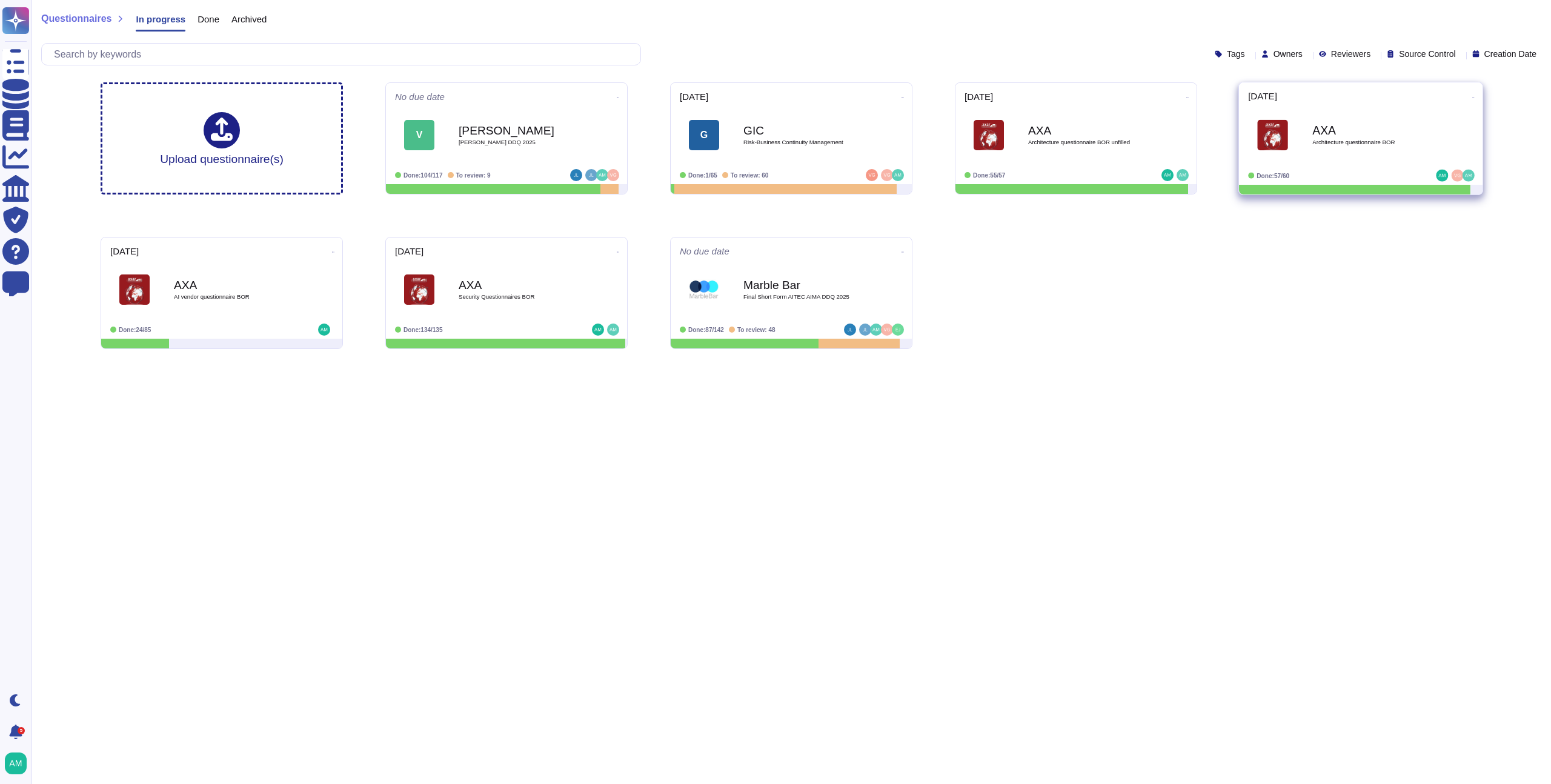
click at [1363, 170] on div "Done: 57/60" at bounding box center [1323, 175] width 150 height 12
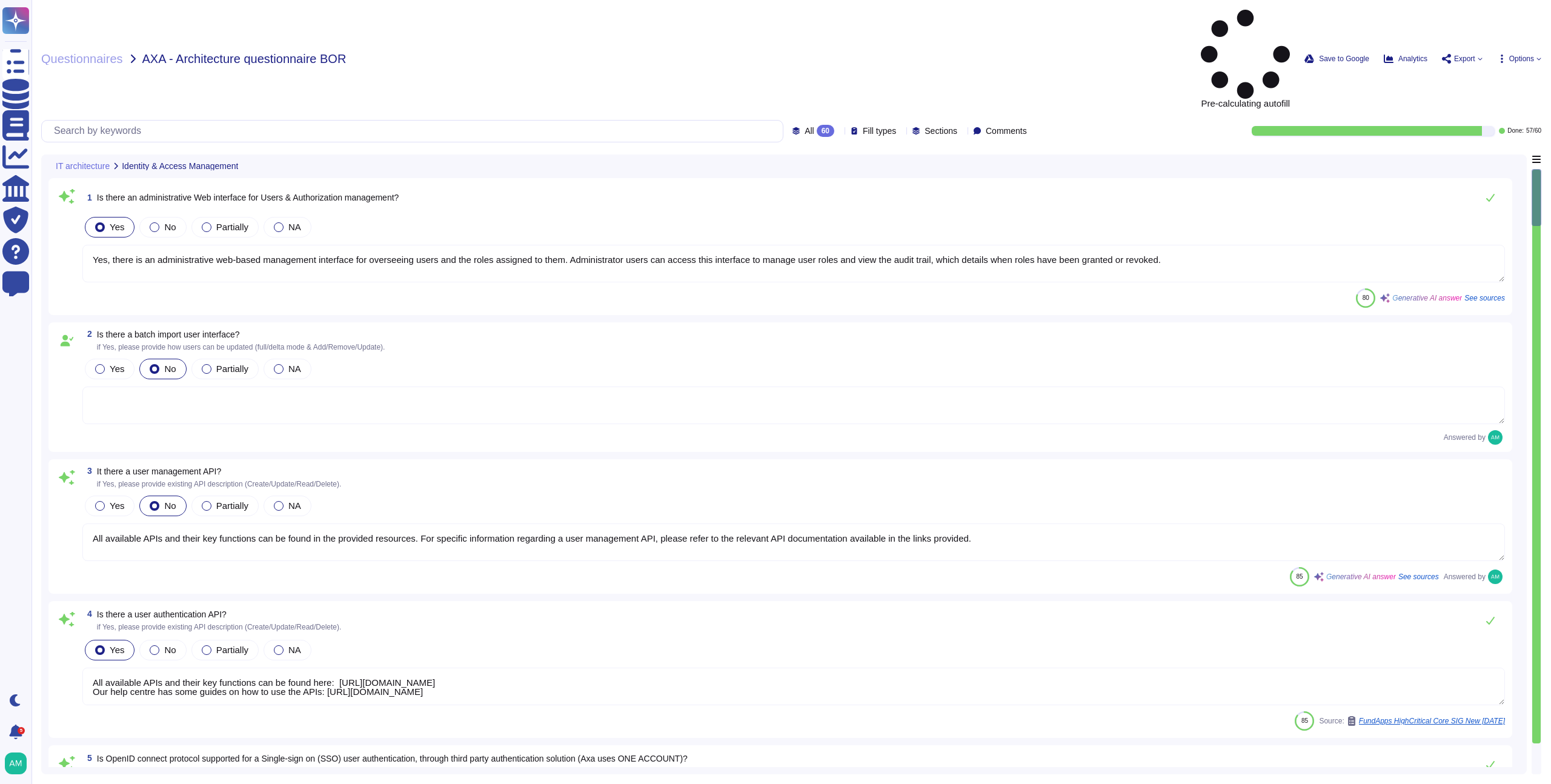
type textarea "Yes, there is an administrative web-based management interface for overseeing u…"
type textarea "All available APIs and their key functions can be found in the provided resourc…"
type textarea "All available APIs and their key functions can be found here: [URL][DOMAIN_NAME…"
type textarea "Single-sign-on is enabled and mandatory wherever possible;"
type textarea "Yes, the solution supports multi-factor authentication (MFA) for customer accou…"
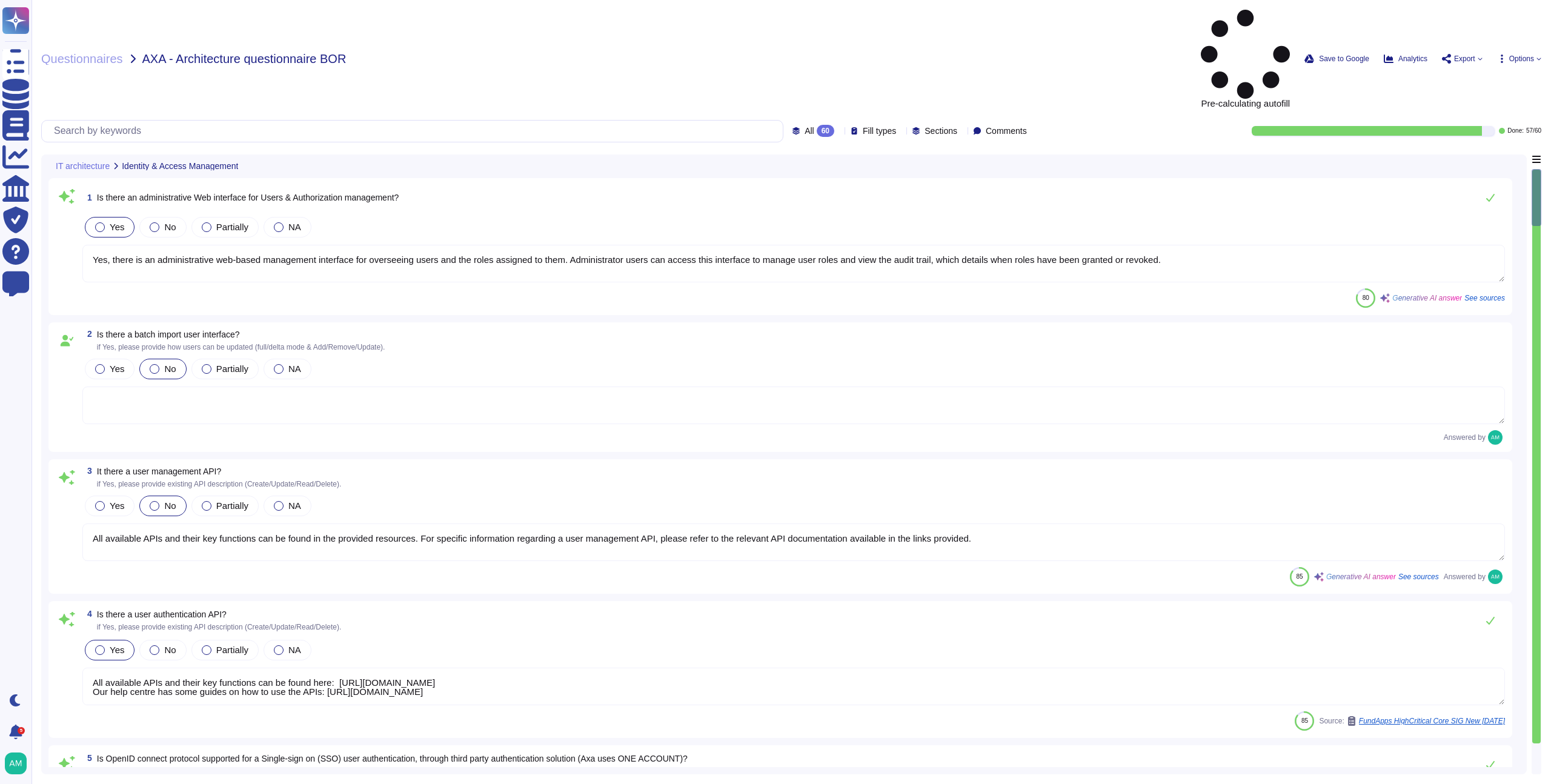
type textarea "Yes, detailed user access and privileged logs are available through the audit t…"
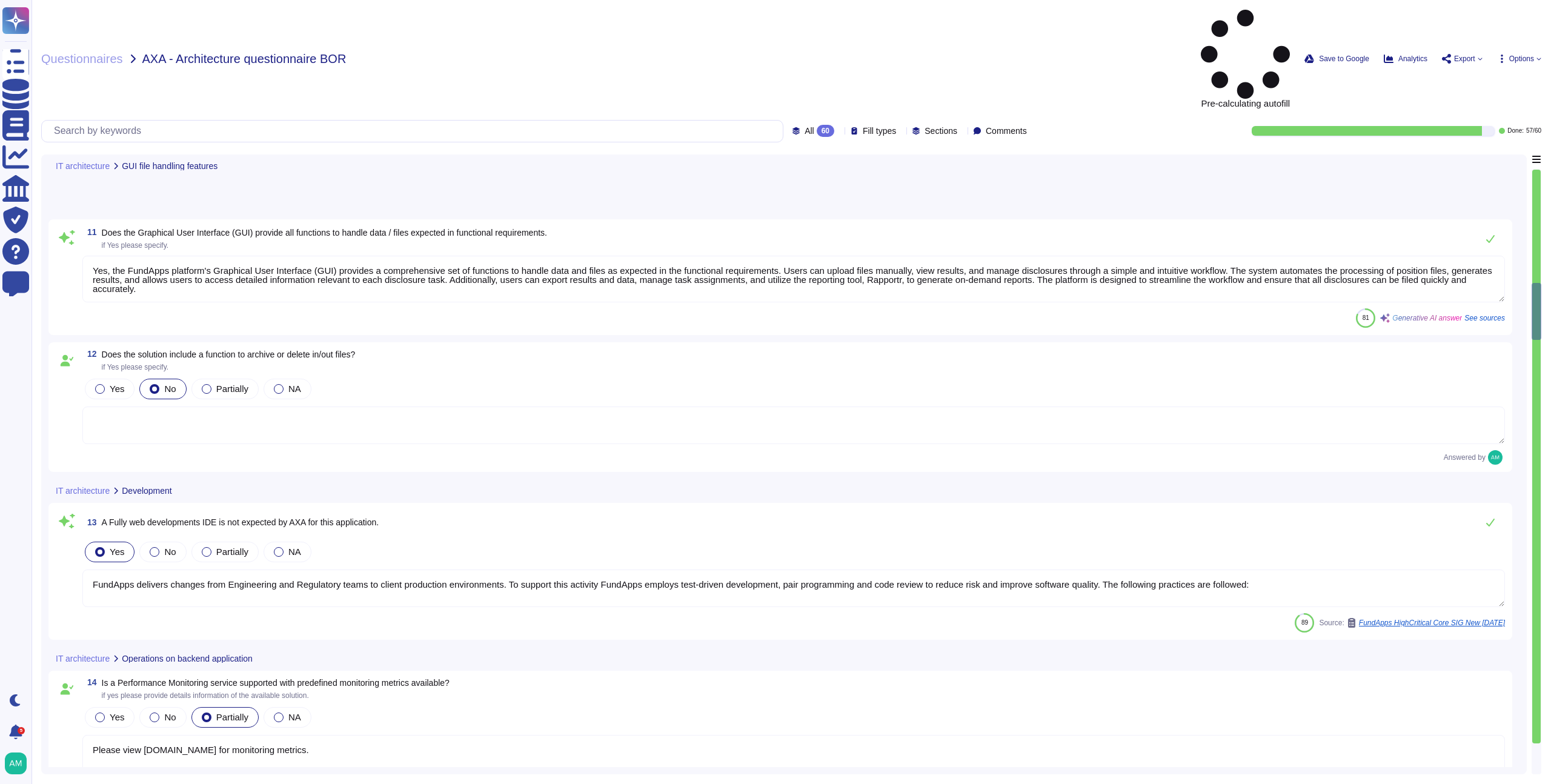
type textarea "Yes, the FundApps platform's Graphical User Interface (GUI) provides a comprehe…"
type textarea "FundApps delivers changes from Engineering and Regulatory teams to client produ…"
type textarea "Please view [DOMAIN_NAME] for monitoring metrics."
type textarea "FundApps guarantees high availability through a robust infrastructure designed …"
type textarea "FundApps has established comprehensive database backup policies as follows: 1. …"
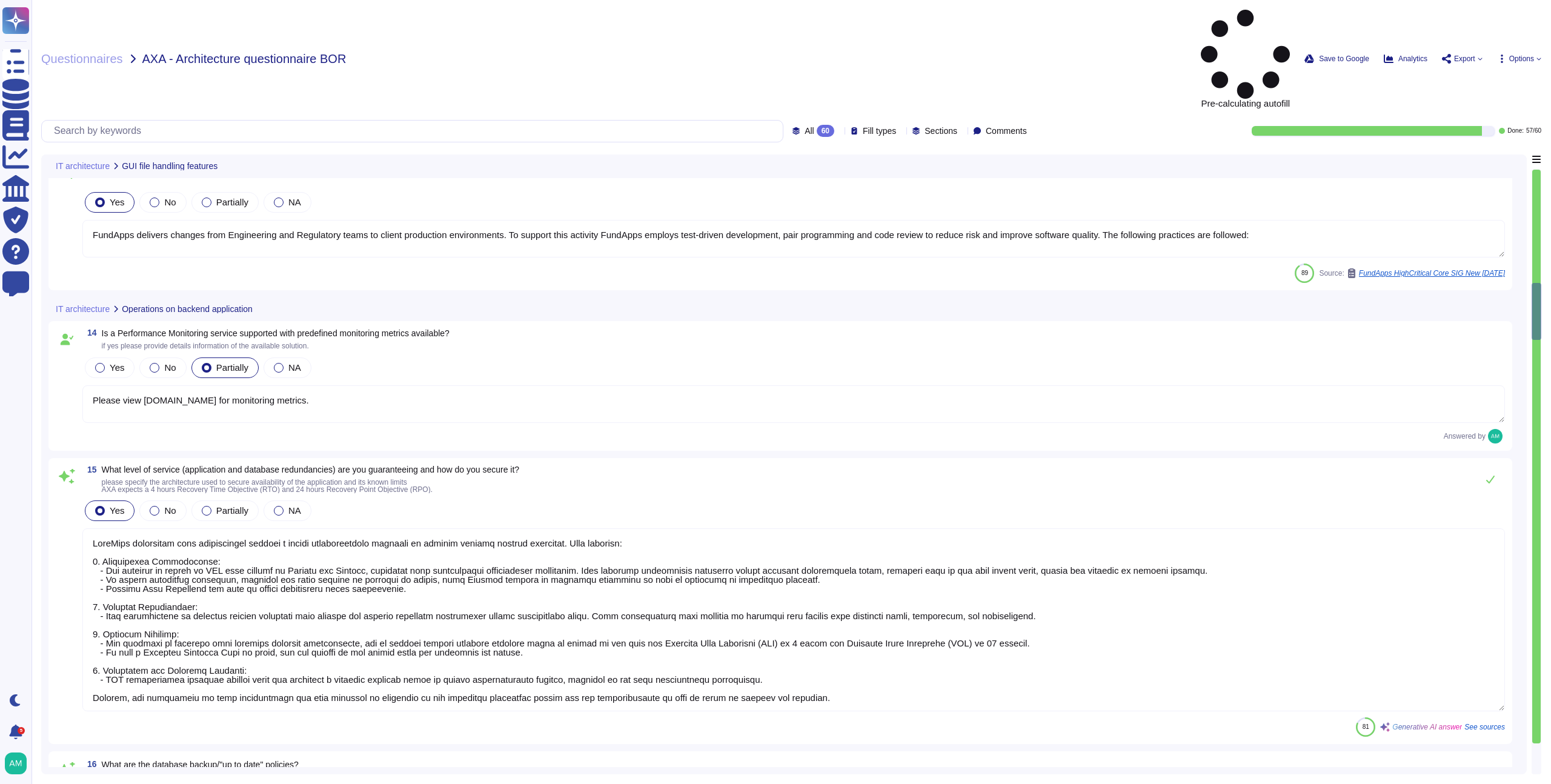
scroll to position [1, 0]
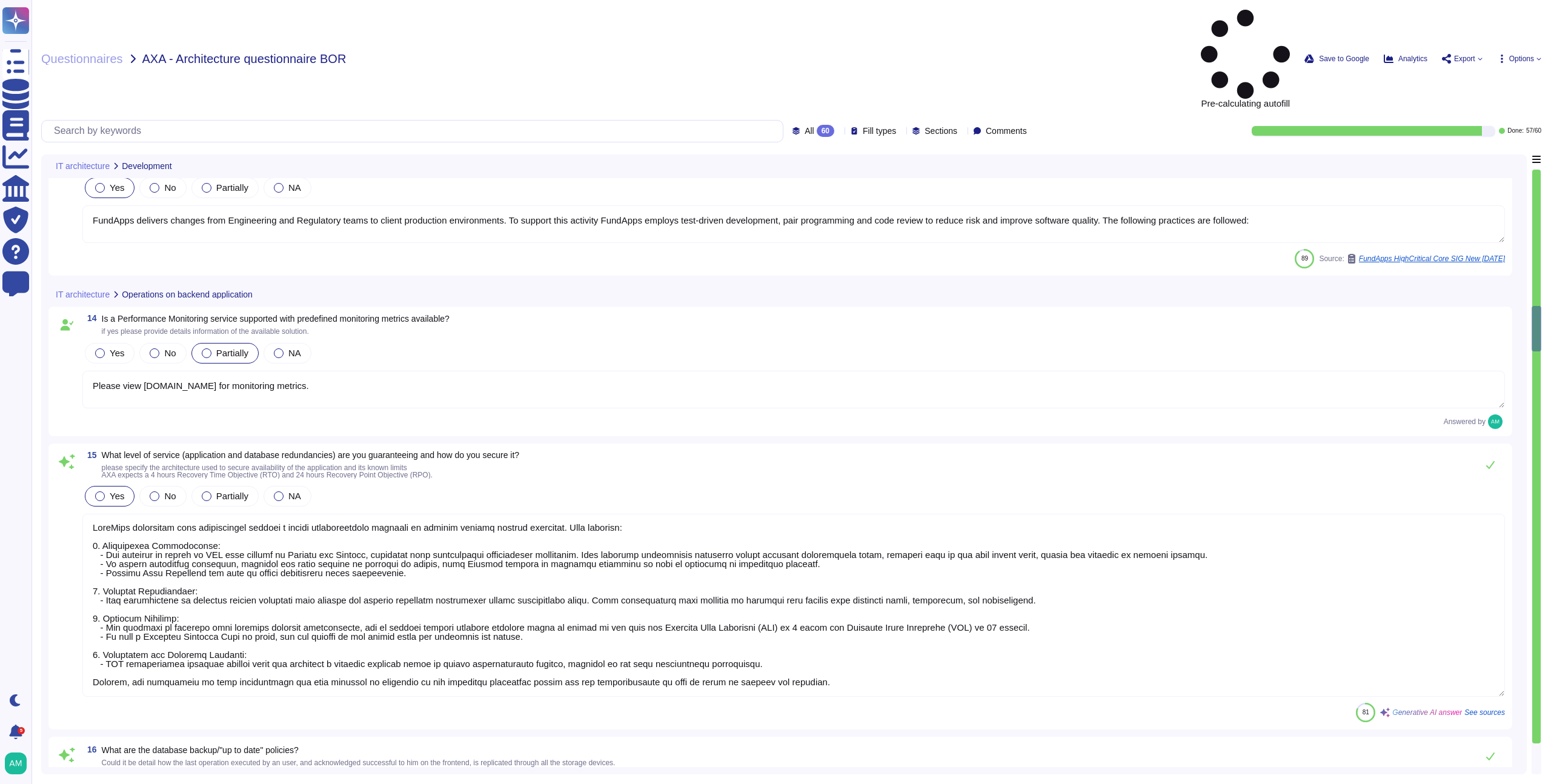
type textarea "FundApps deploys code changes to its platform several times a week, allowing cl…"
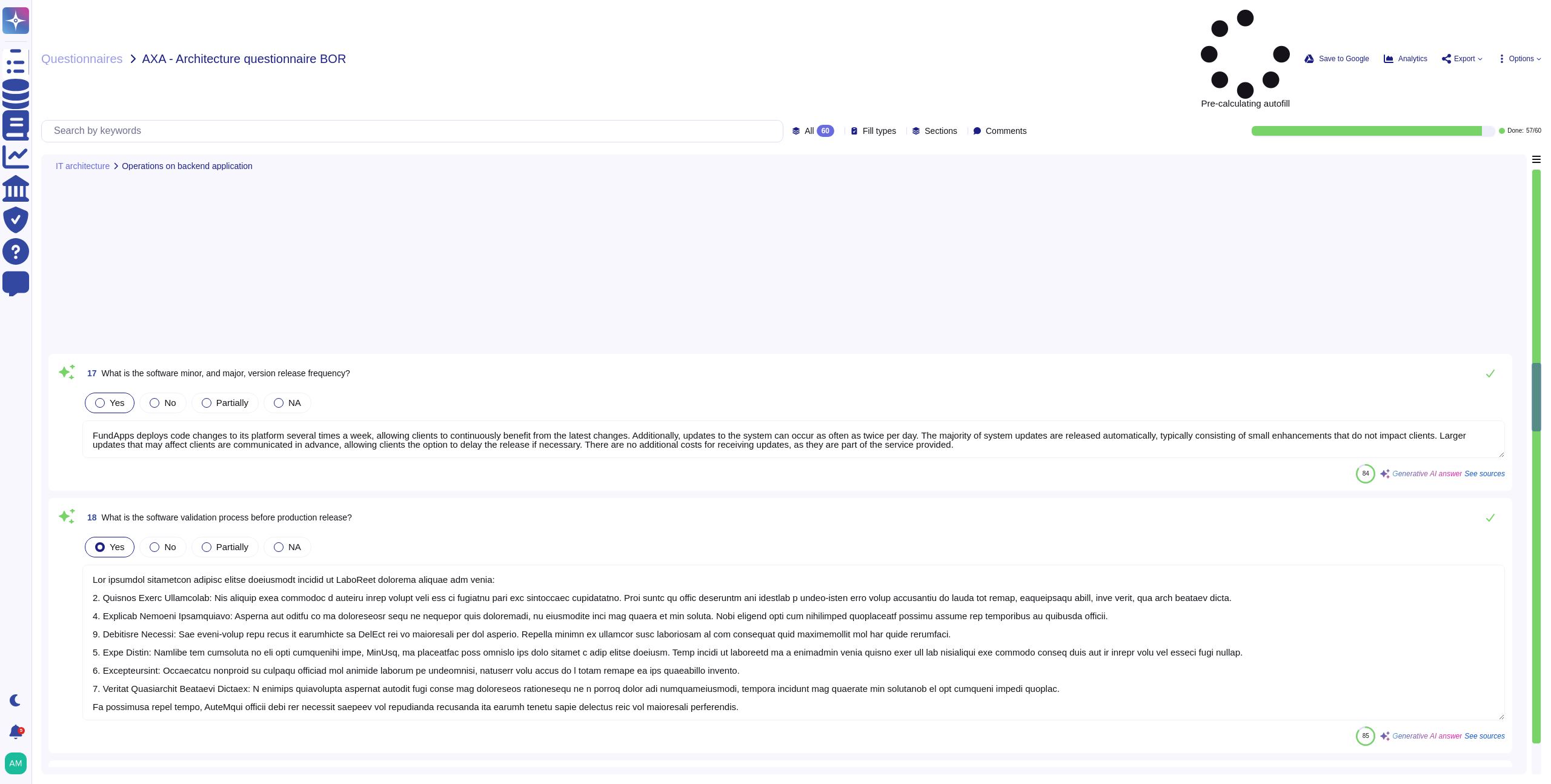
type textarea "The software validation process before production release at [GEOGRAPHIC_DATA] …"
type textarea "Yes, FundApps implements a modern Continuous Integration / Continuous Delivery …"
type textarea "Yes, FundApps has a centralized and read-only log management system that stores…"
type textarea "Yes, there are two different environments: a pre-production environment (which …"
type textarea "Yes, the AXA dedicated tenant will be isolated from other customers. Each clien…"
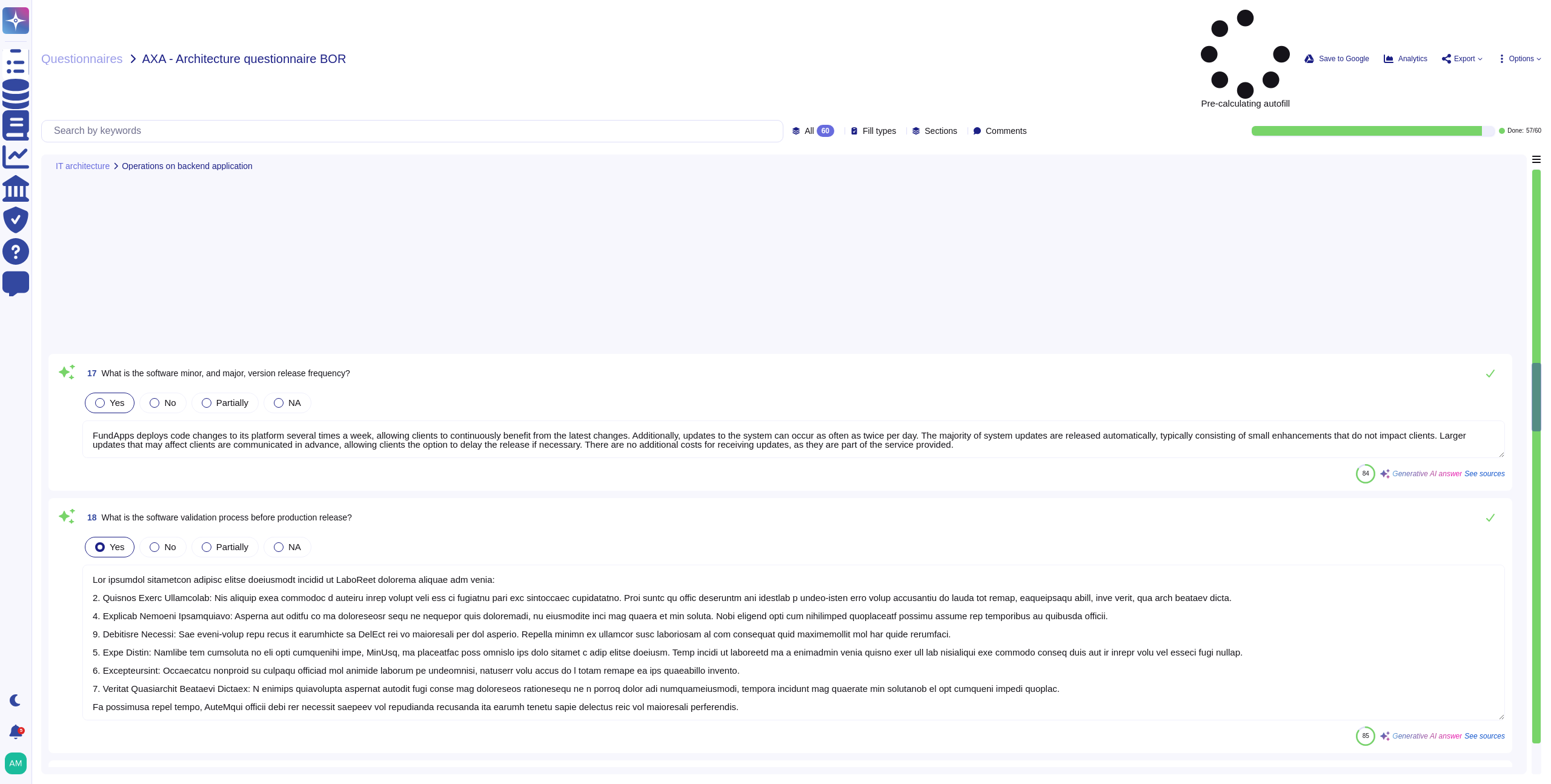
type textarea "FundApps uses Zendesk as its online Help Desk Solution for support queries. Zen…"
type textarea "Yes, there is a pre-production environment, specifically a Staging environment,…"
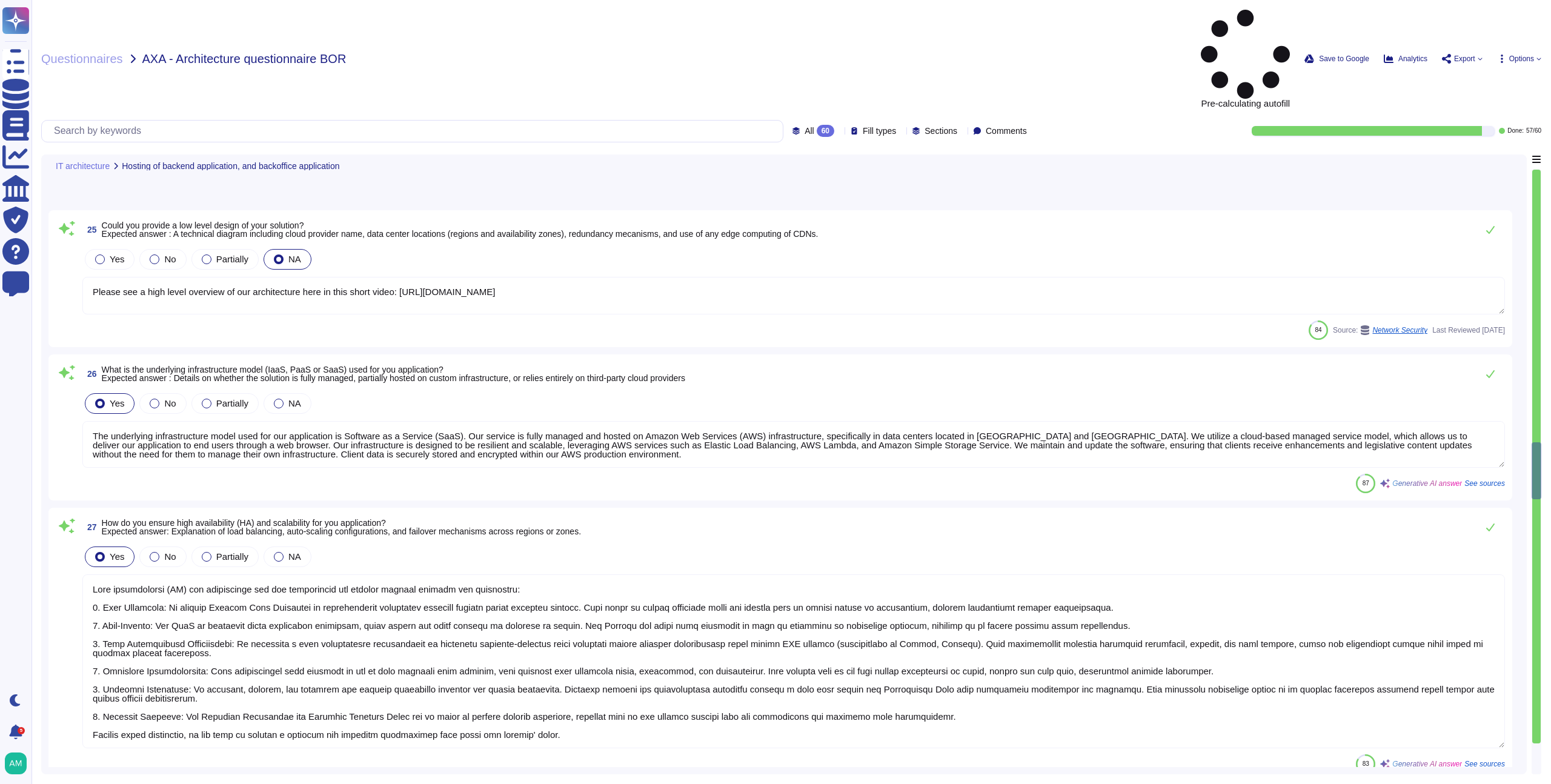
type textarea "Please see a high level overview of our architecture here in this short video: …"
type textarea "The underlying infrastructure model used for our application is Software as a S…"
type textarea "High availability (HA) and scalability for our application are ensured through …"
type textarea "We do not yet have a web application firewall, but we plan to implement WAF cap…"
type textarea "User authentication and authorization at FundApps are managed through a central…"
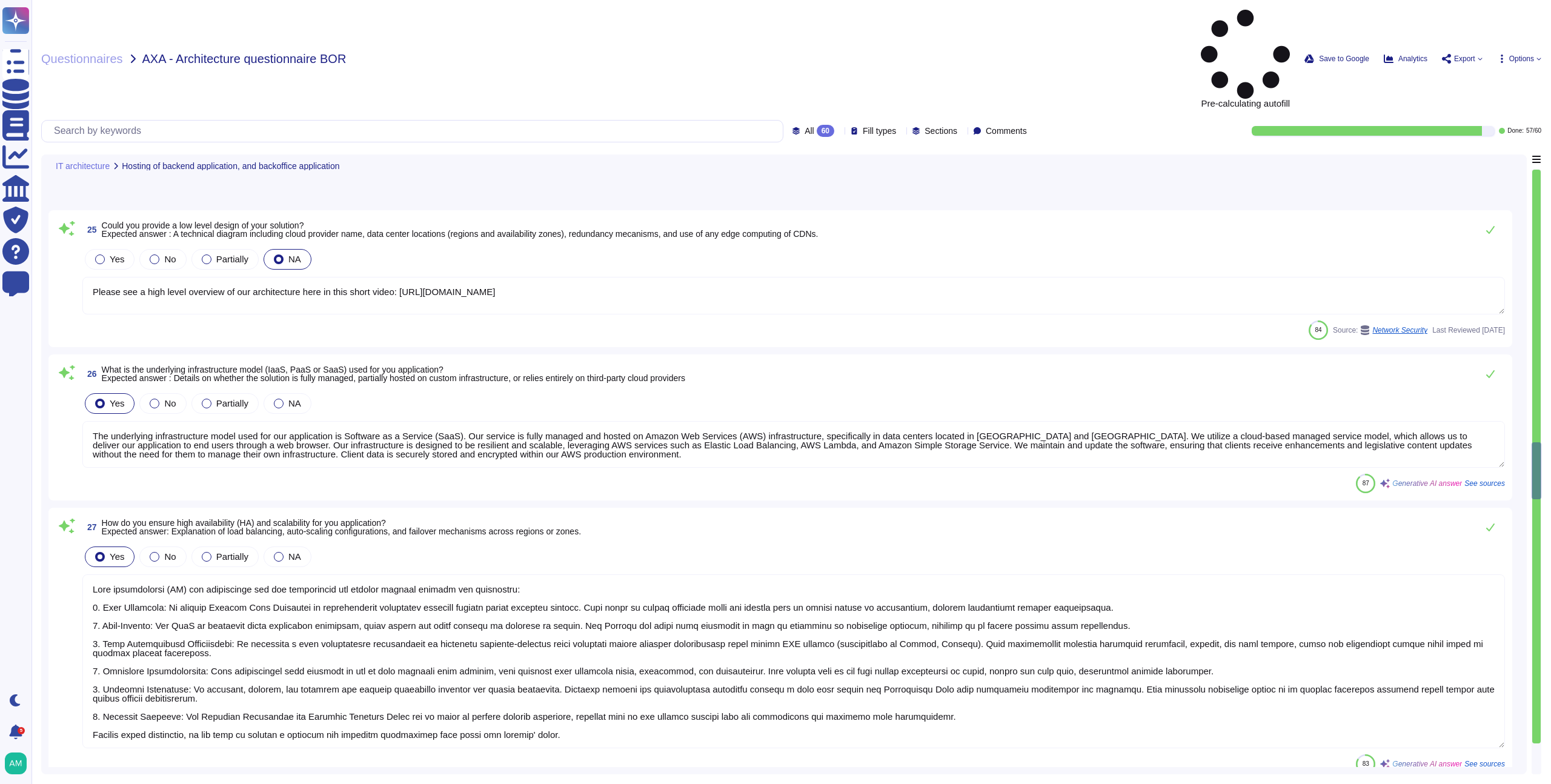
type textarea "FundApps conducts regular vulnerability assessments and penetration testing thr…"
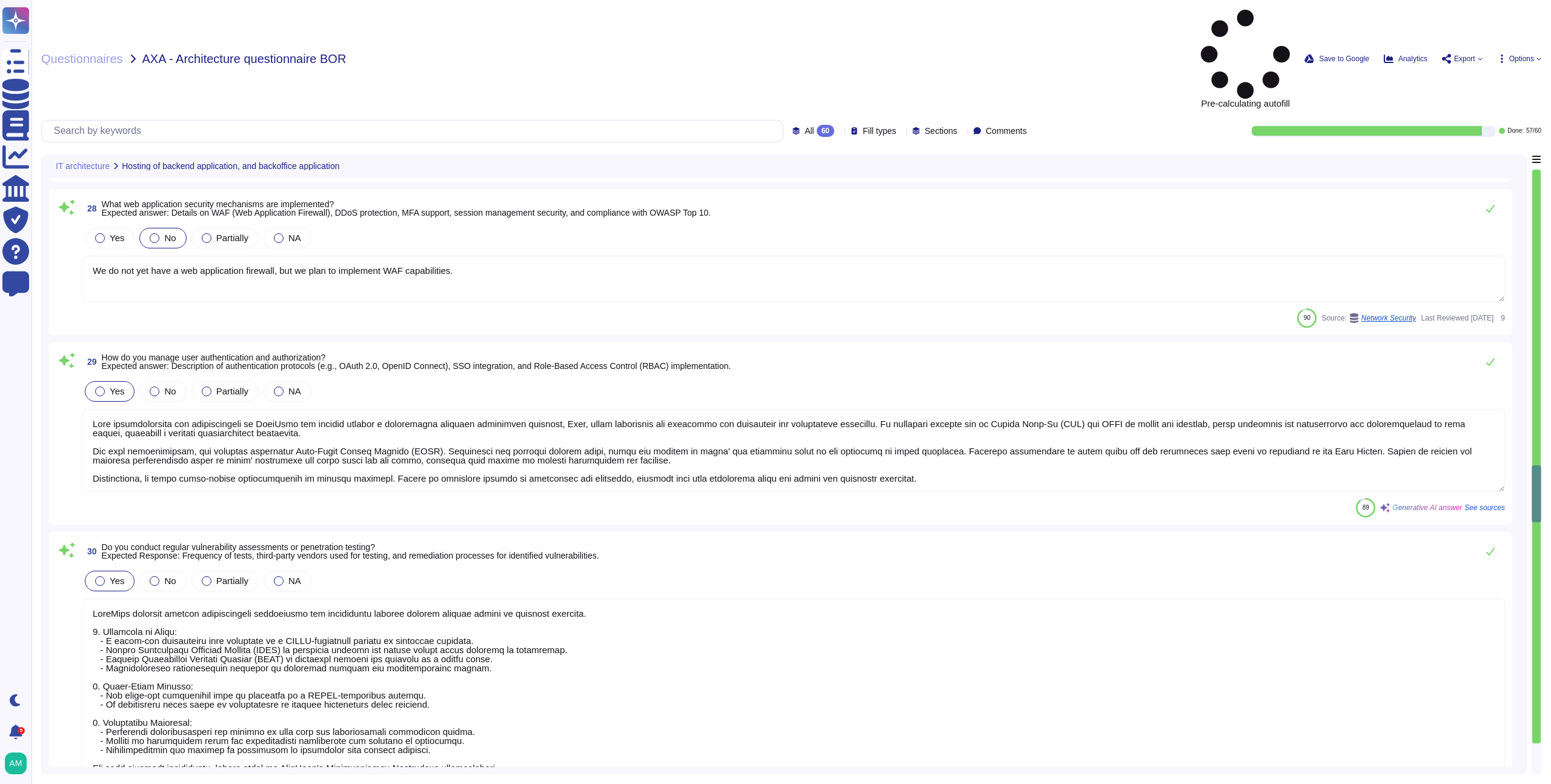
type textarea "FundApps implements several measures to protect against insider threats, includ…"
type textarea "For data at rest, we utilize AES-256-GCM, a symmetric algorithm based on the Ad…"
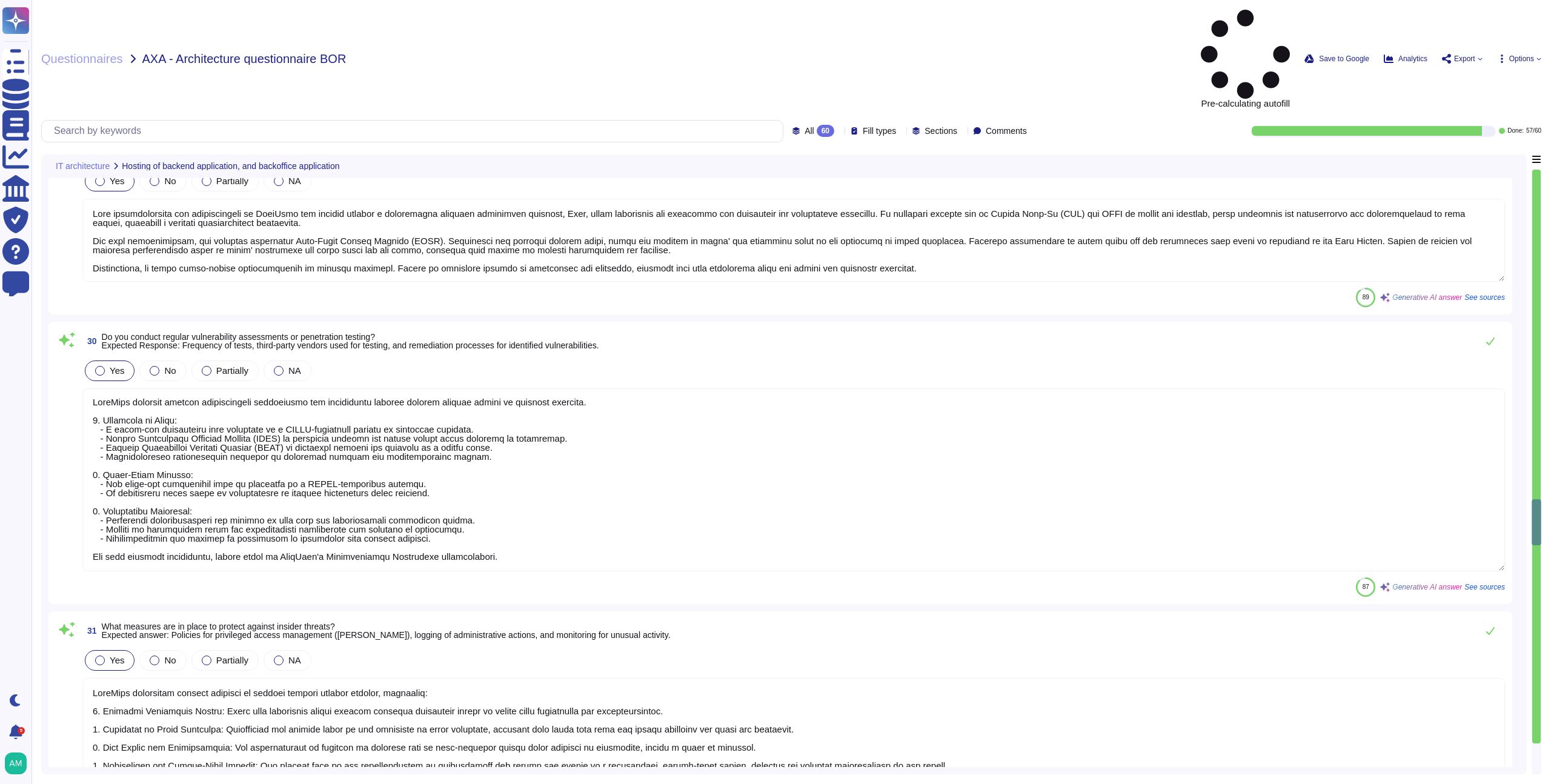
type textarea "FundApps utilizes a combination of DataDog Cloud SIEM and AWS logs for real-tim…"
type textarea "Our process for handling security incidents includes the following steps: 1. In…"
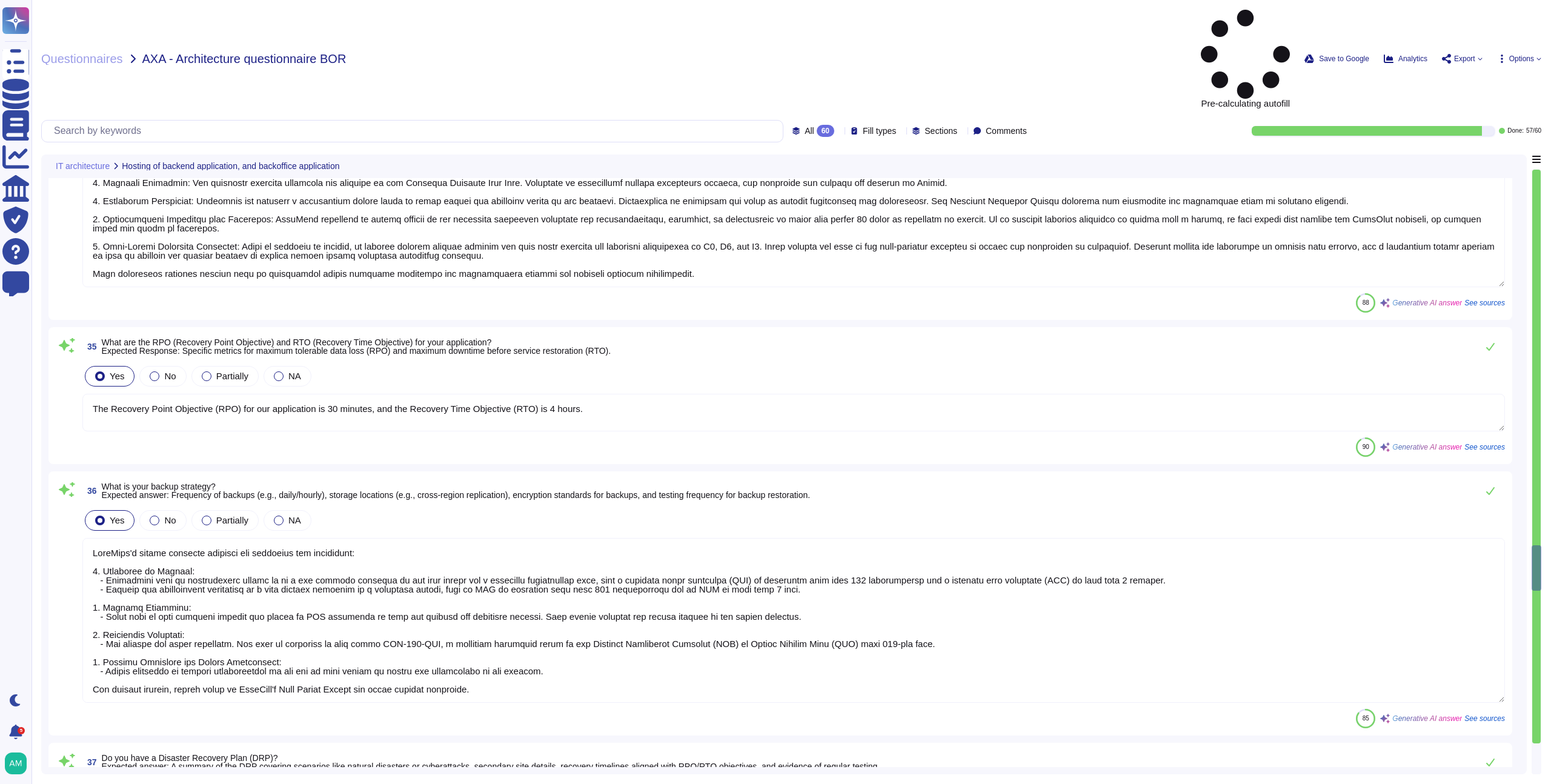
type textarea "The Recovery Point Objective (RPO) for our application is 30 minutes, and the R…"
type textarea "FundApps's backup strategy includes the following key components: 1. Frequency …"
type textarea "FundApps has a comprehensive Disaster Recovery Plan (DRP) designed to address v…"
type textarea "FundApps ensures environment segregation between customers through a multi-face…"
type textarea "FundApps employs a fully automated deployment process that enhances the securit…"
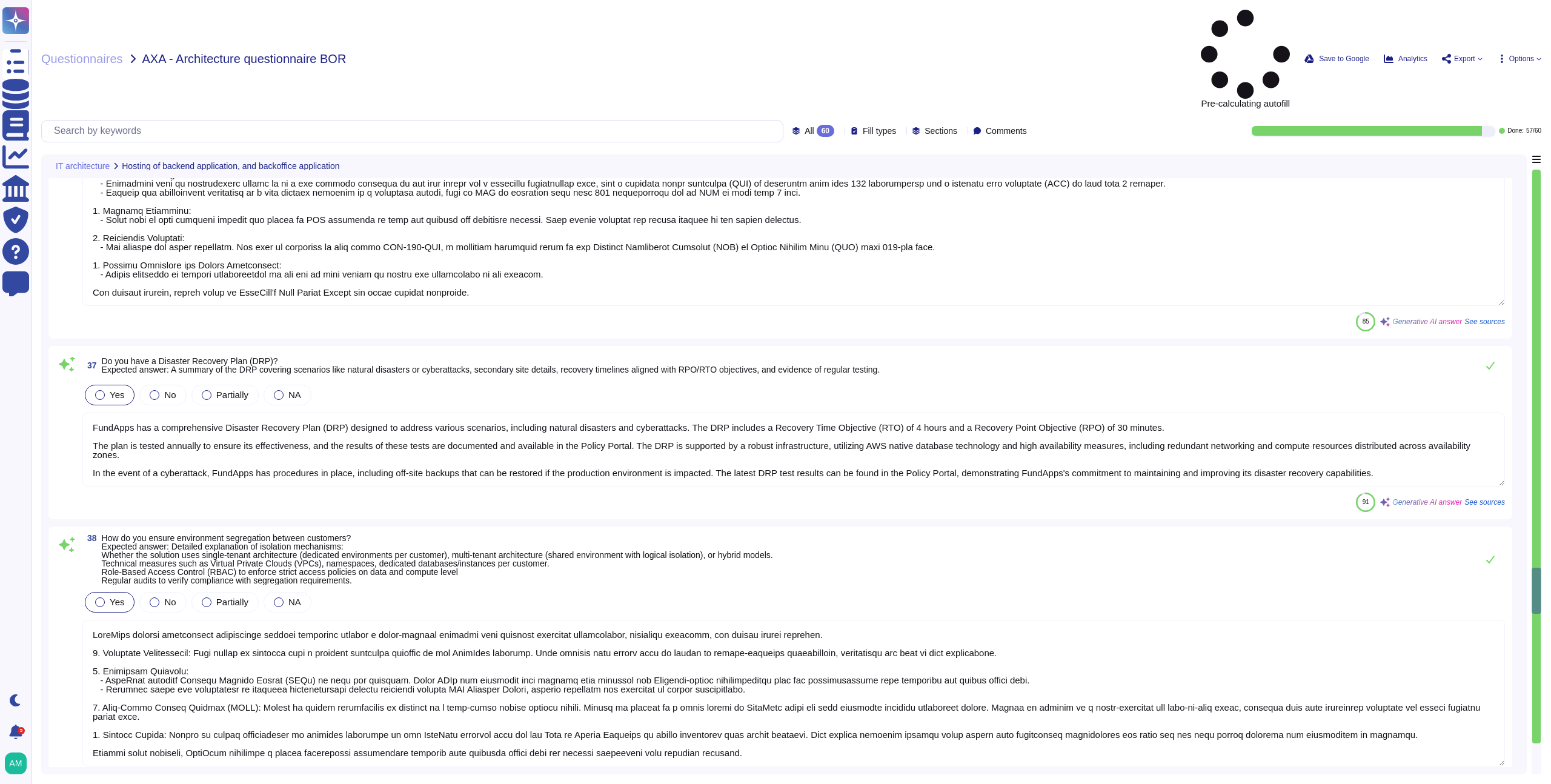
type textarea "We deploy updates to the system as often as twice per day to ensure our clients…"
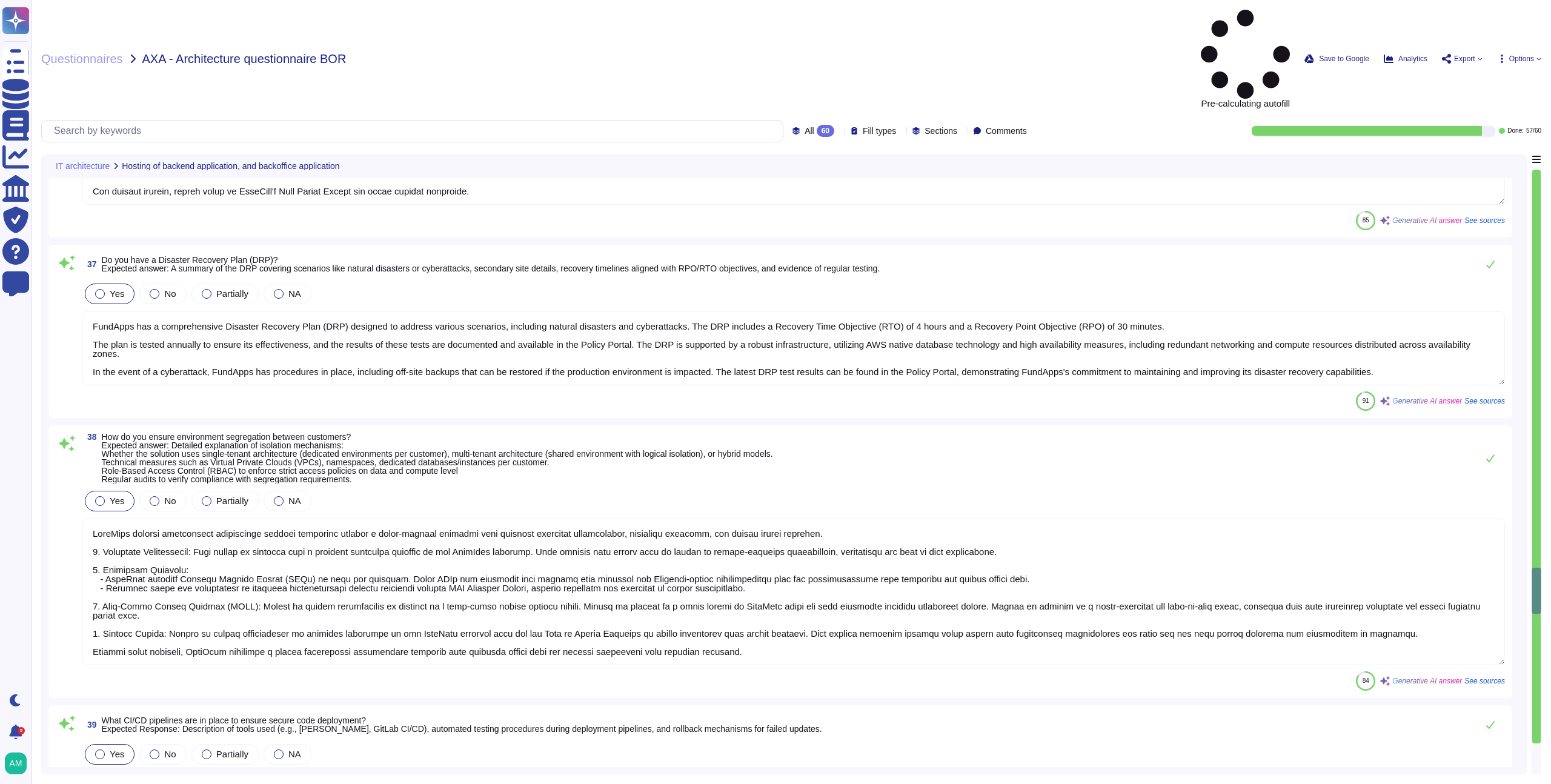
type textarea "FundApps uses a monitoring tool to automatically monitor capacity metrics of it…"
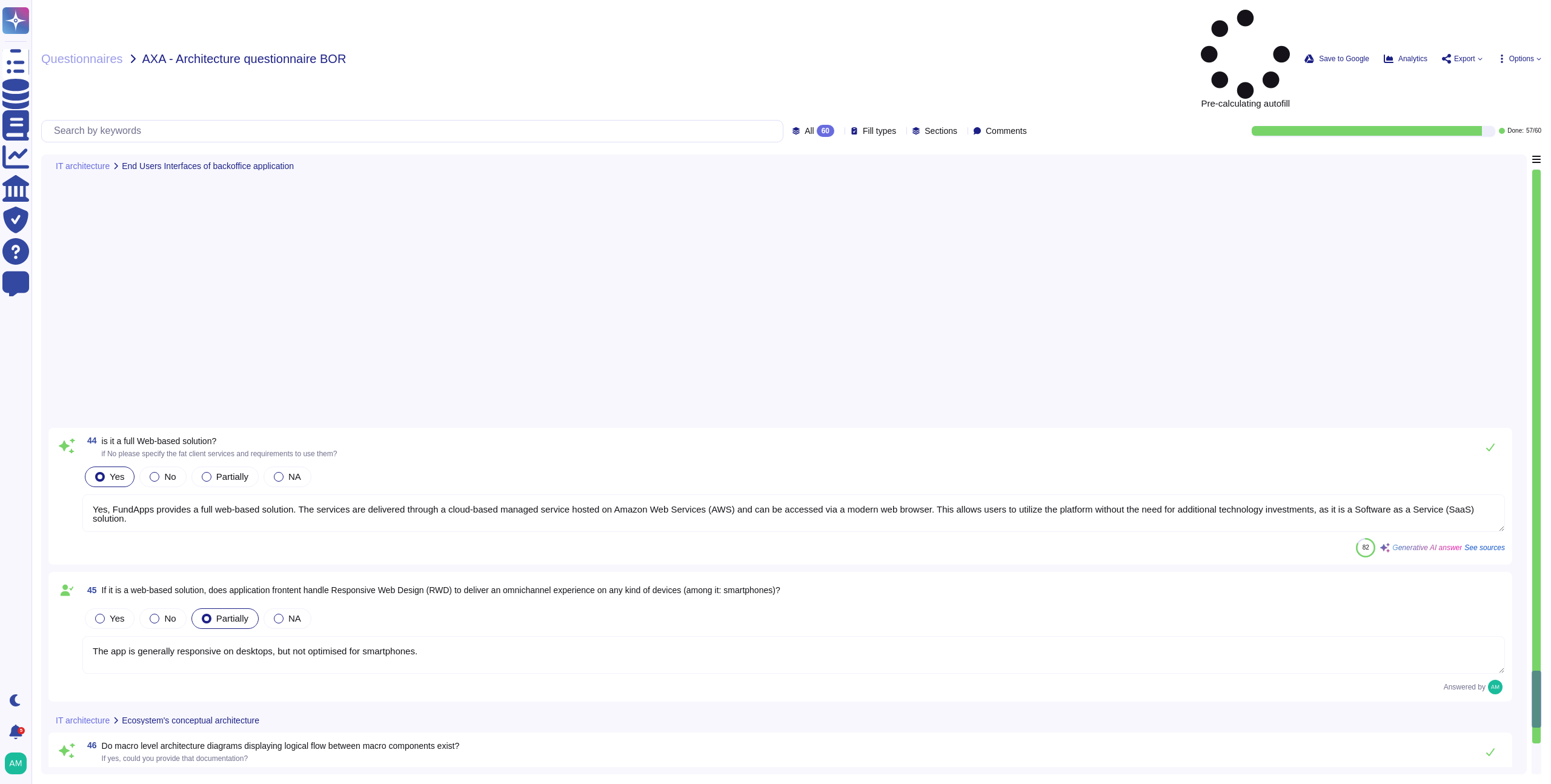
type textarea "Yes, FundApps provides a full web-based solution. The services are delivered th…"
type textarea "The app is generally responsive on desktops, but not optimised for smartphones."
type textarea "Yes, a documented architectural diagram is in place to document system boundari…"
type textarea "FundApps's technology stack includes: - Windows servers - AWS services such as …"
type textarea "Yes, our in-house regulatory team is responsible for staying up to date with re…"
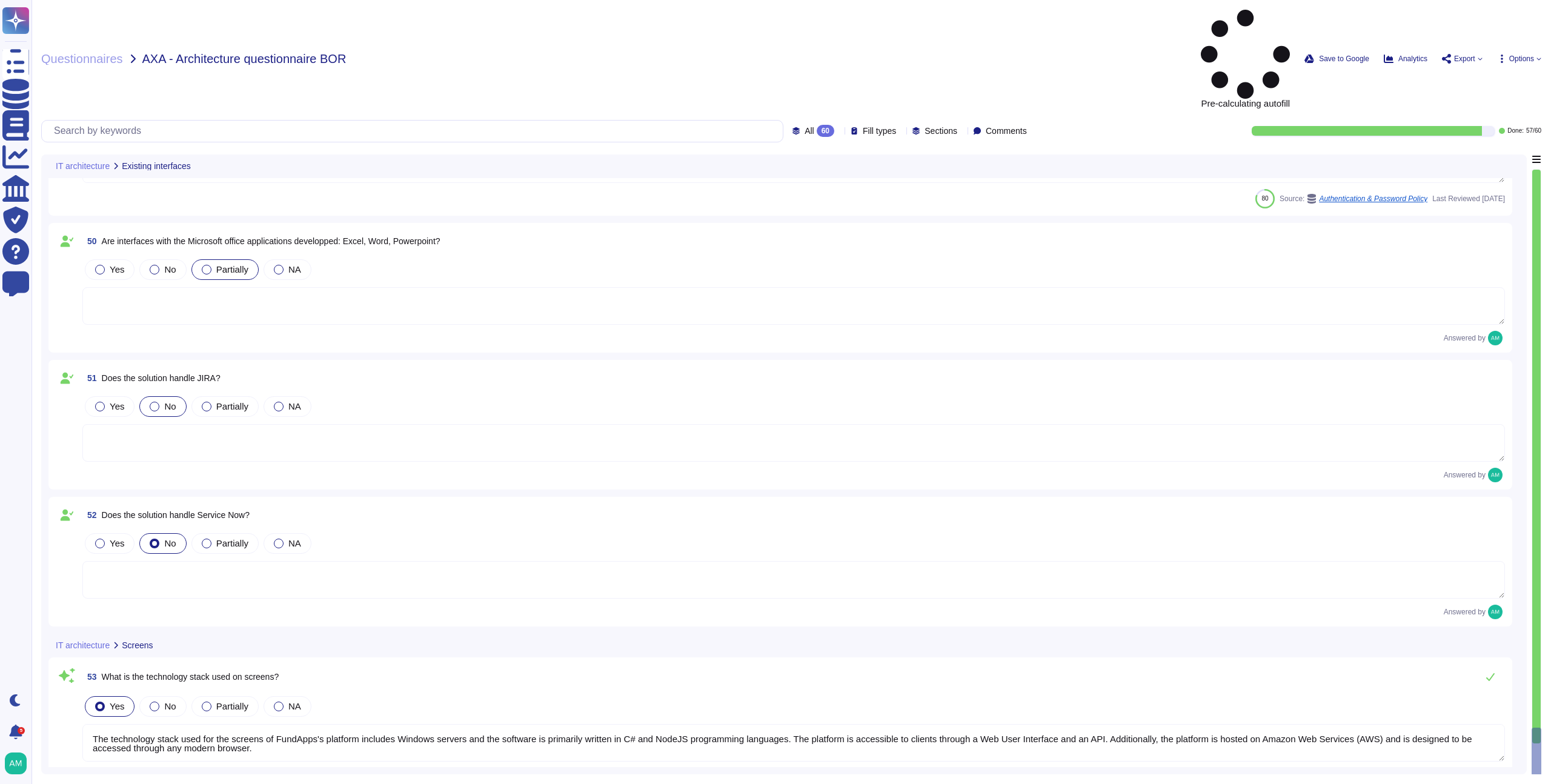
type textarea "The technology stack used for the screens of FundApps's platform includes Windo…"
type textarea "The screens on FundApps's endpoints are managed remotely through the Mobile Dev…"
type textarea "The future functionalities planned on the roadmap include: 1. Pre-Trade Functio…"
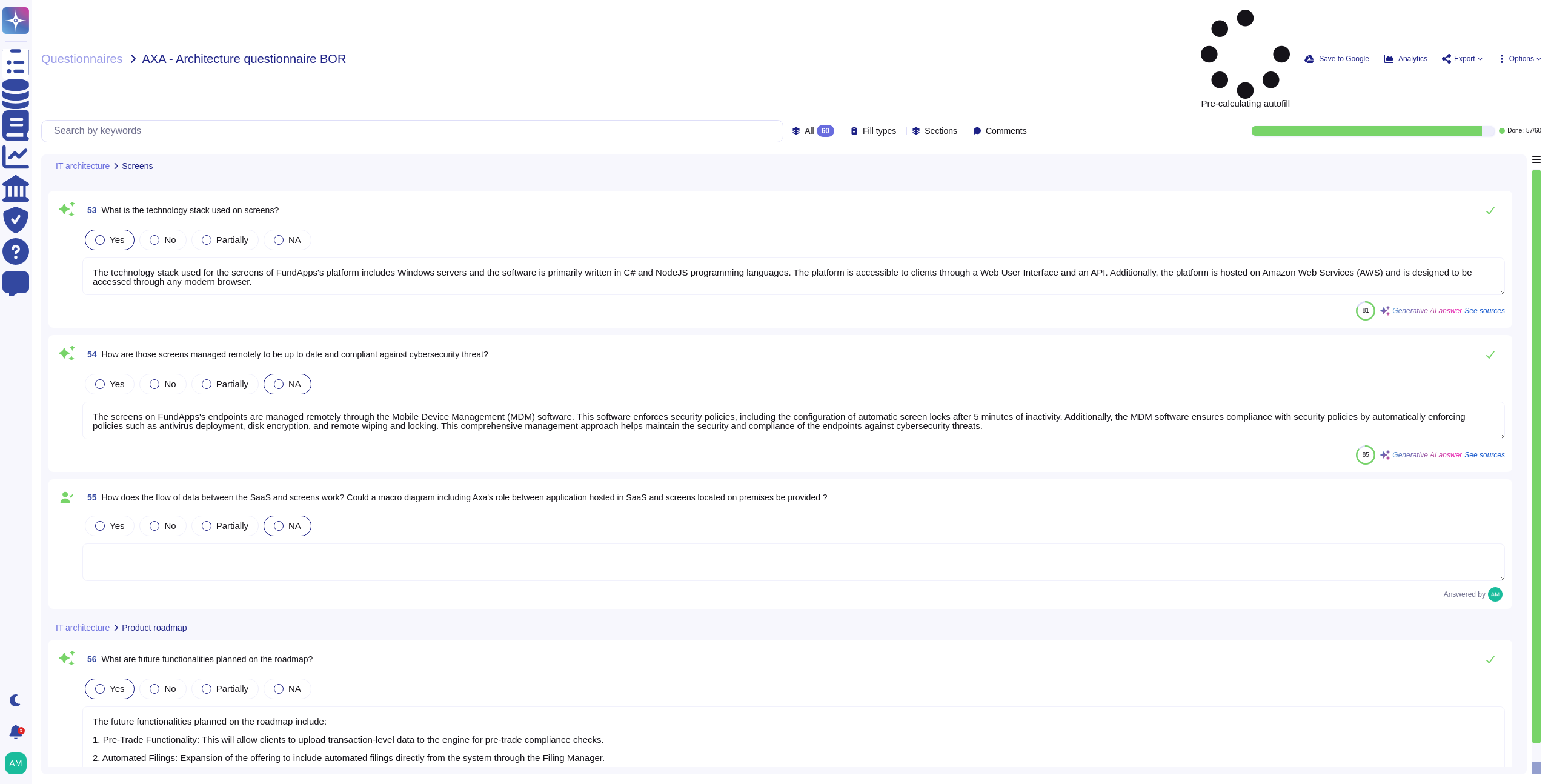
type textarea "FundApps's technology stack includes Windows servers and AWS services such as E…"
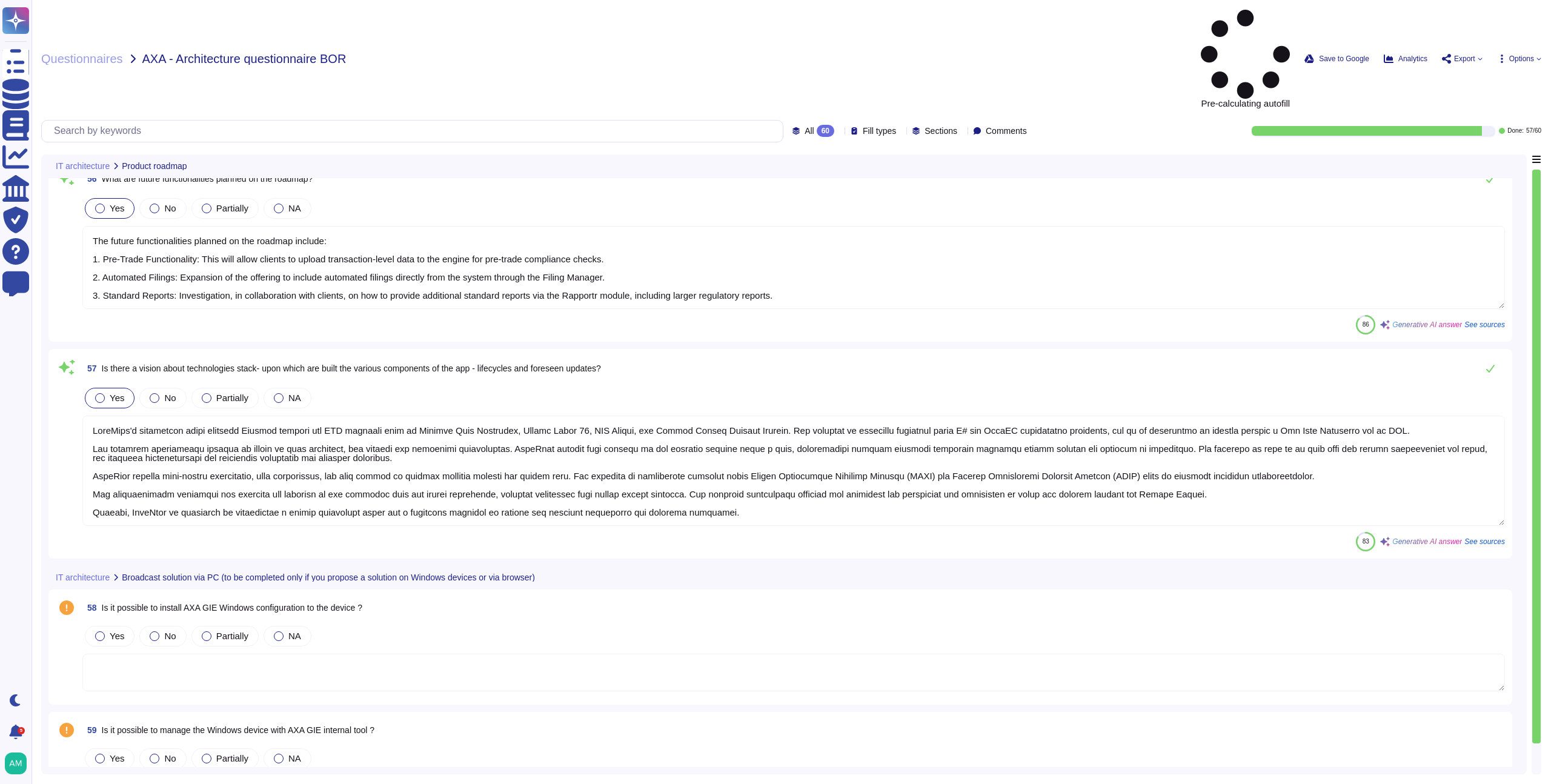
scroll to position [9510, 0]
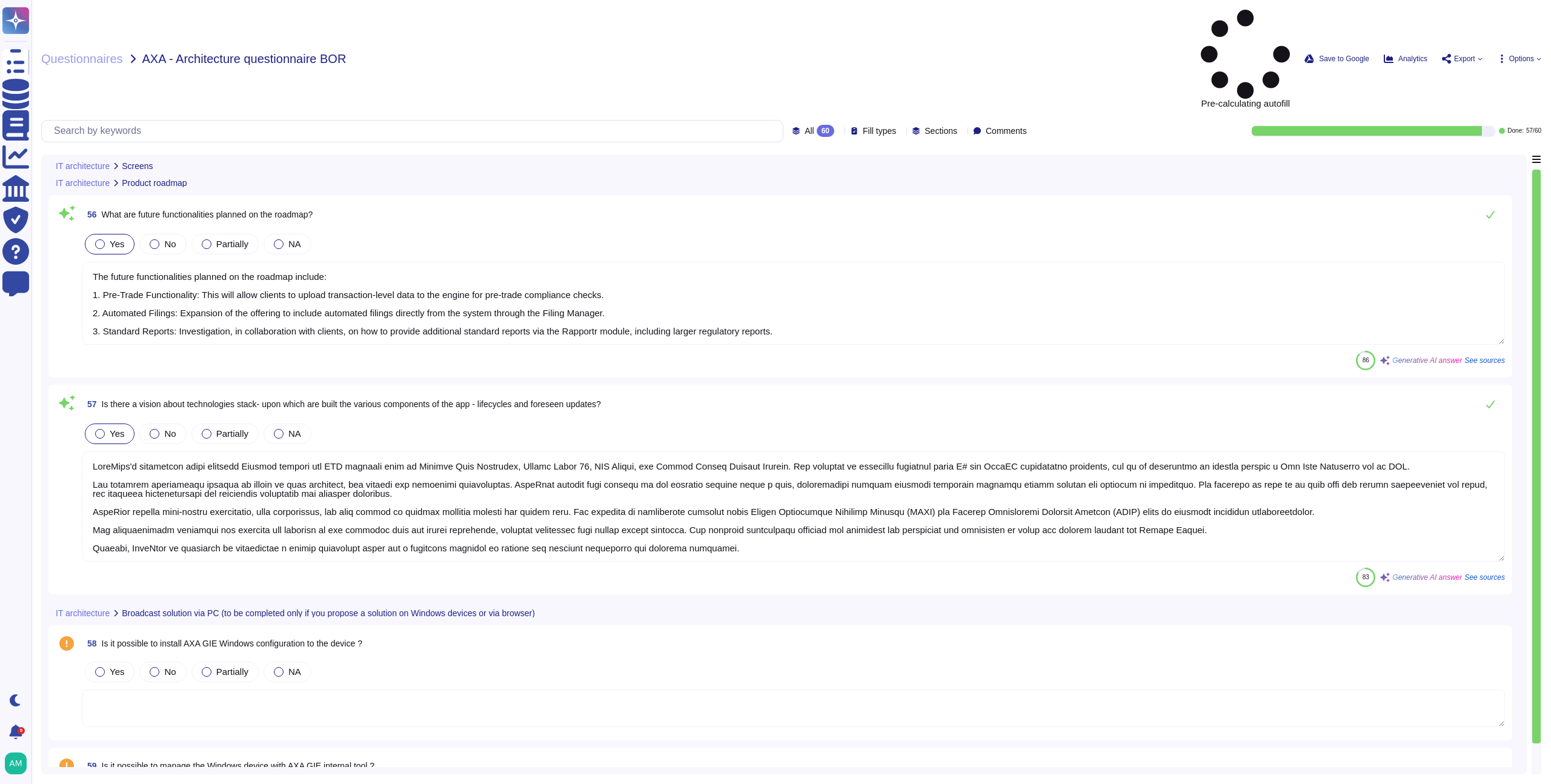
type textarea "The screens on FundApps's endpoints are managed remotely through the Mobile Dev…"
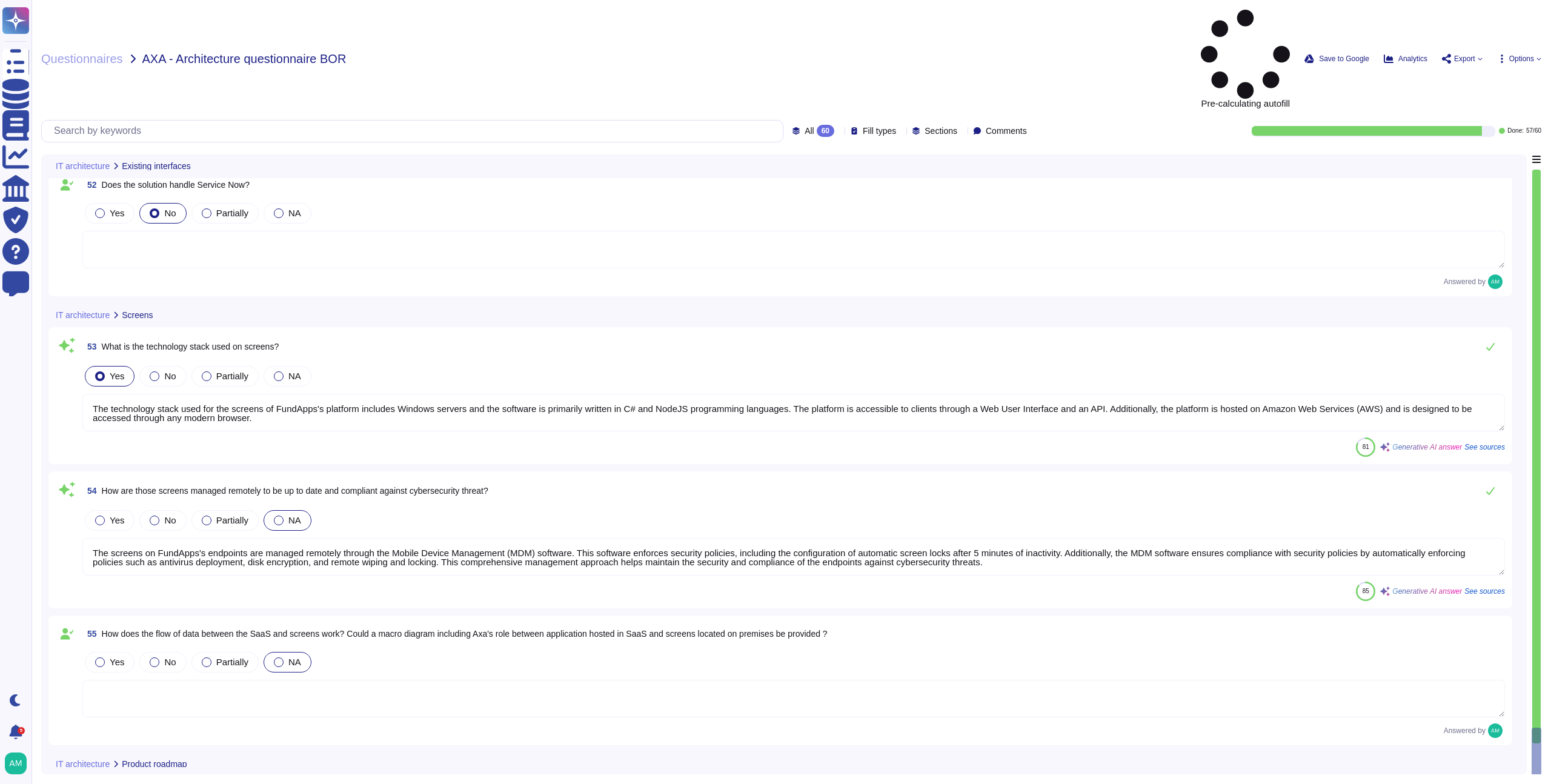
type textarea "Yes, our in-house regulatory team is responsible for staying up to date with re…"
type textarea "The technology stack used for the screens of FundApps's platform includes Windo…"
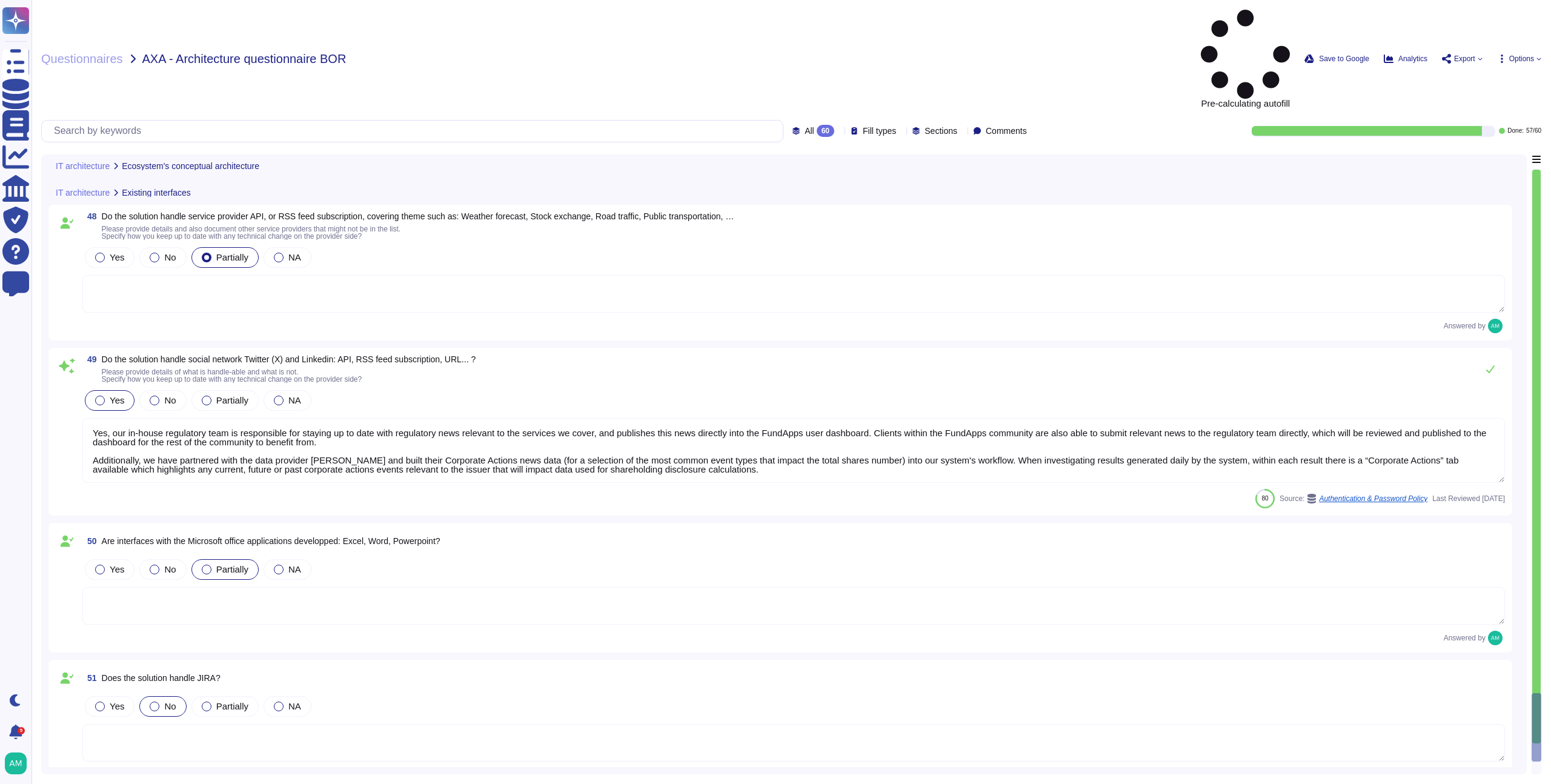
type textarea "Yes, a documented architectural diagram is in place to document system boundari…"
type textarea "FundApps's technology stack includes: - Windows servers - AWS services such as …"
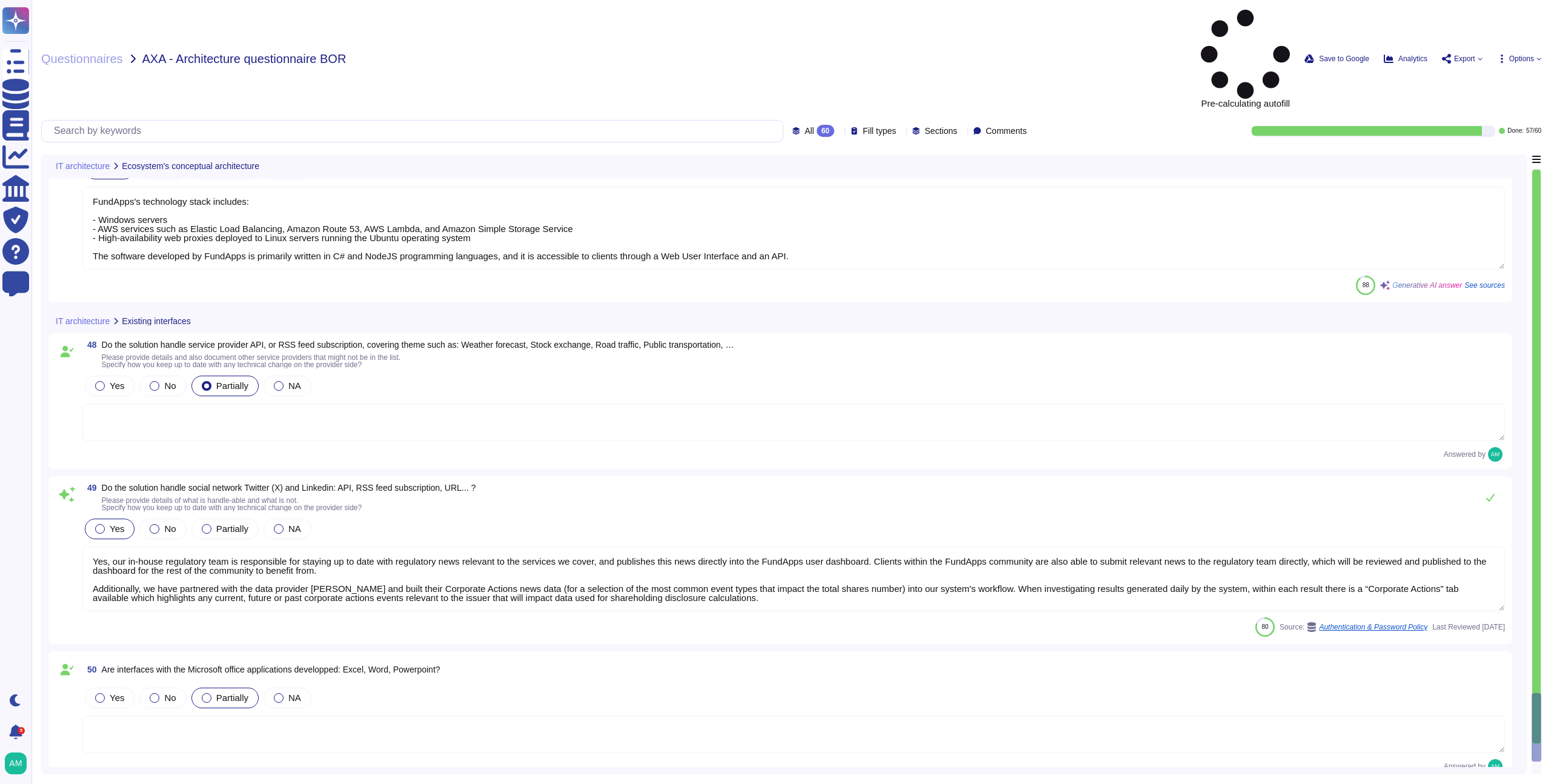
scroll to position [8217, 0]
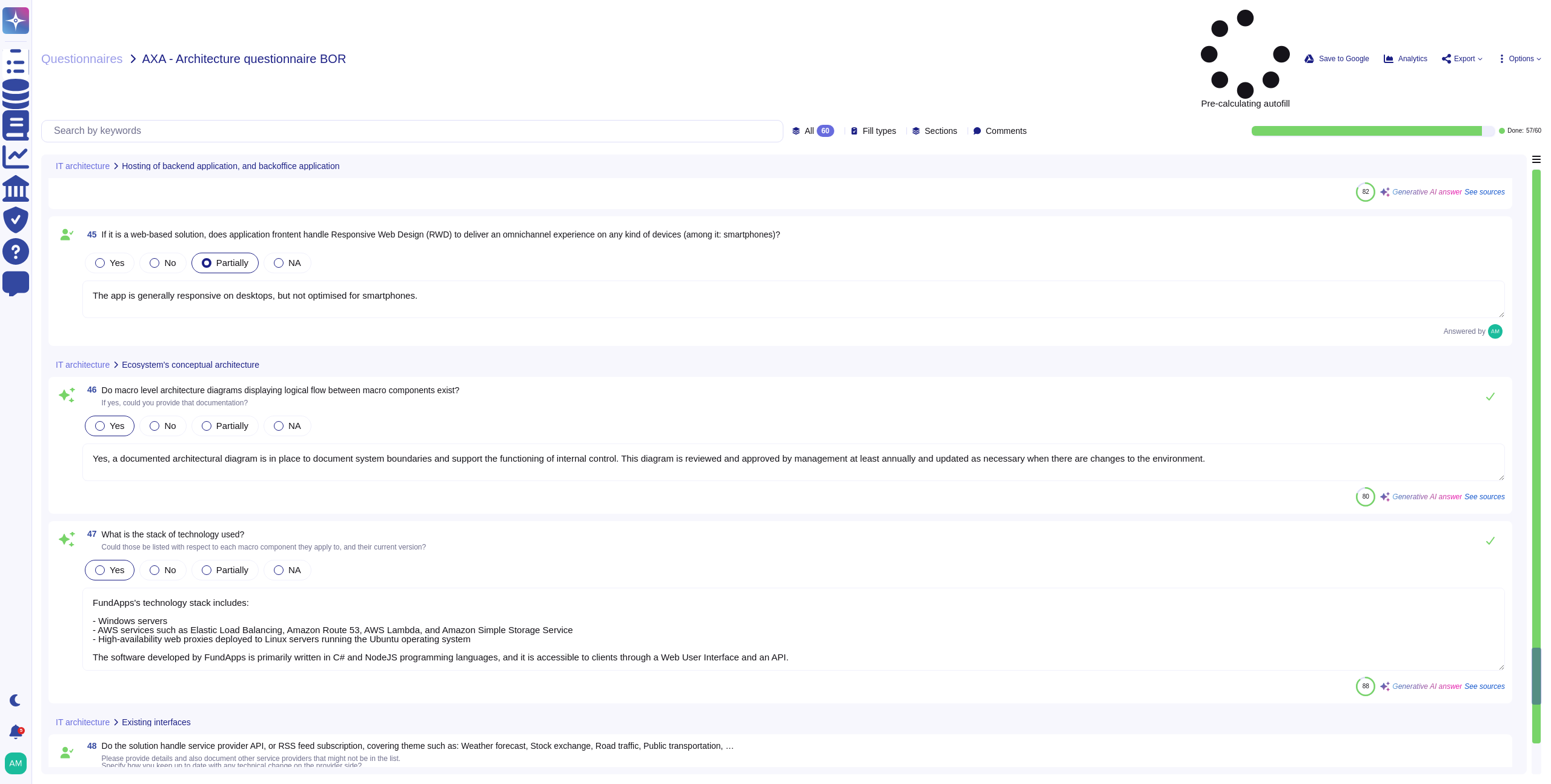
type textarea "FundApps treats sensitive data, including PII and financial information, with t…"
type textarea "FundApps's data retention policy includes the following key points: 1. Client D…"
type textarea "Yes, FundApps provides a full web-based solution. The services are delivered th…"
type textarea "The app is generally responsive on desktops, but not optimised for smartphones."
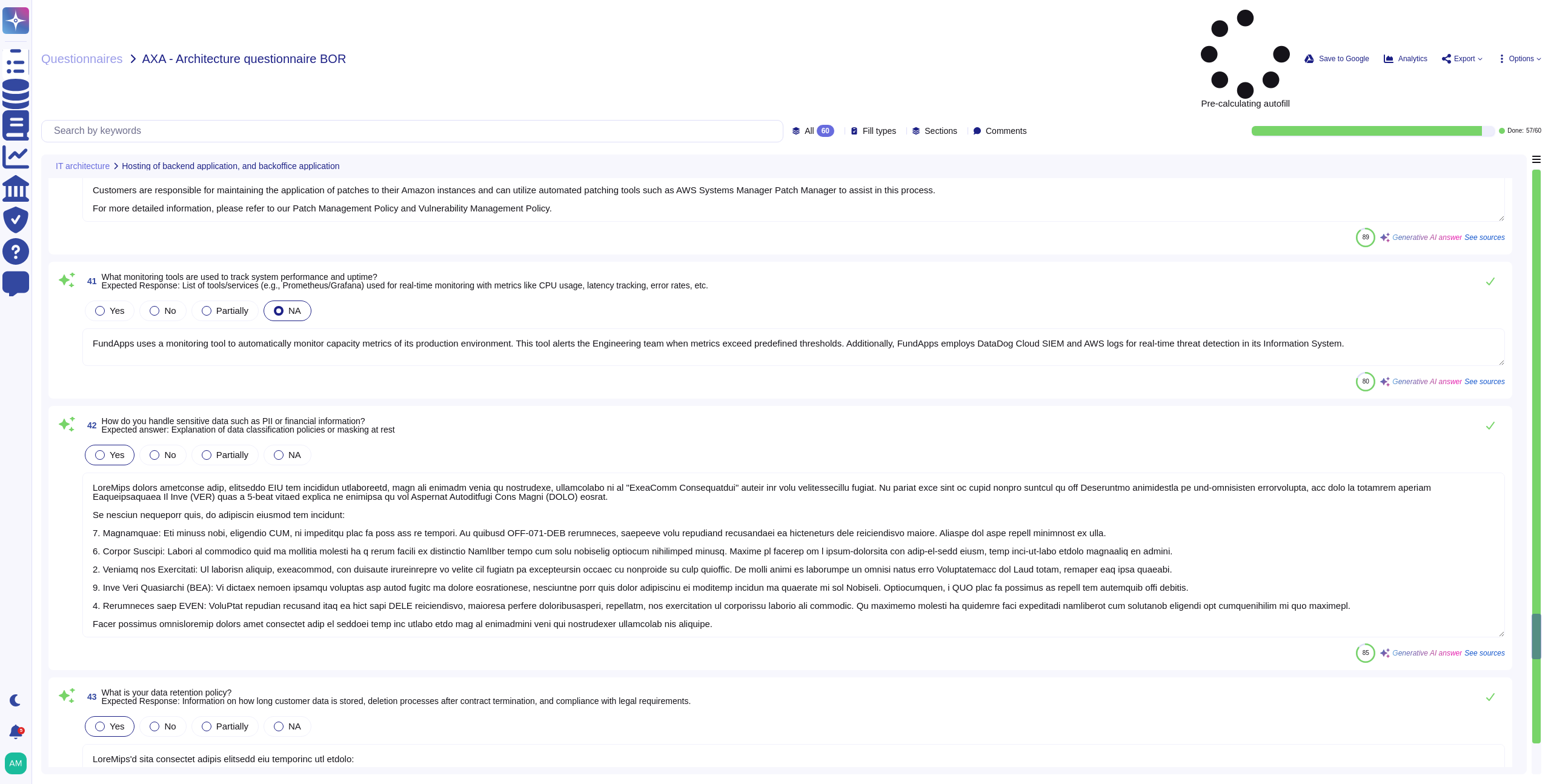
type textarea "FundApps employs a fully automated deployment process that enhances the securit…"
type textarea "We deploy updates to the system as often as twice per day to ensure our clients…"
type textarea "FundApps uses a monitoring tool to automatically monitor capacity metrics of it…"
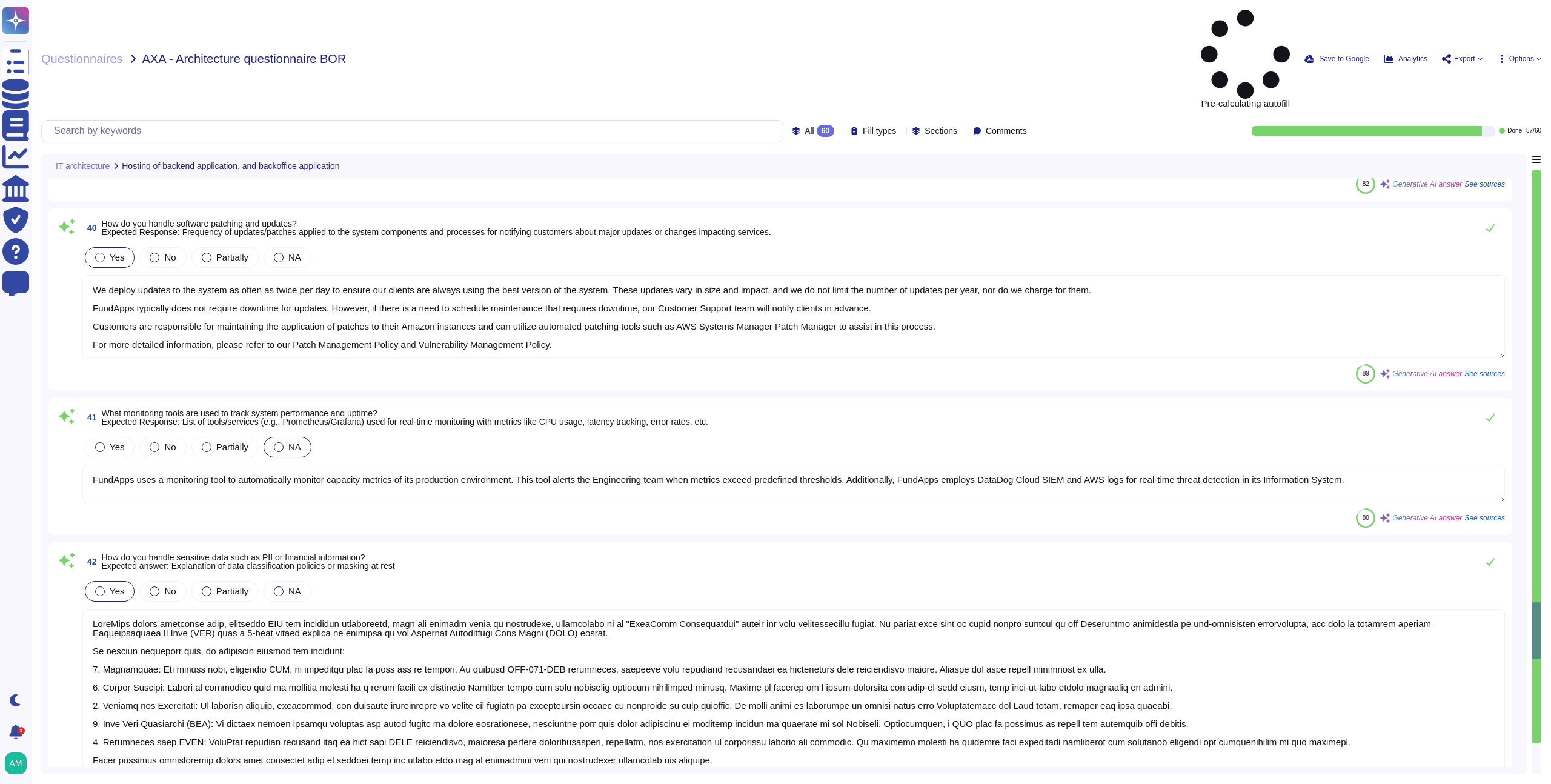
type textarea "FundApps ensures environment segregation between customers through a multi-face…"
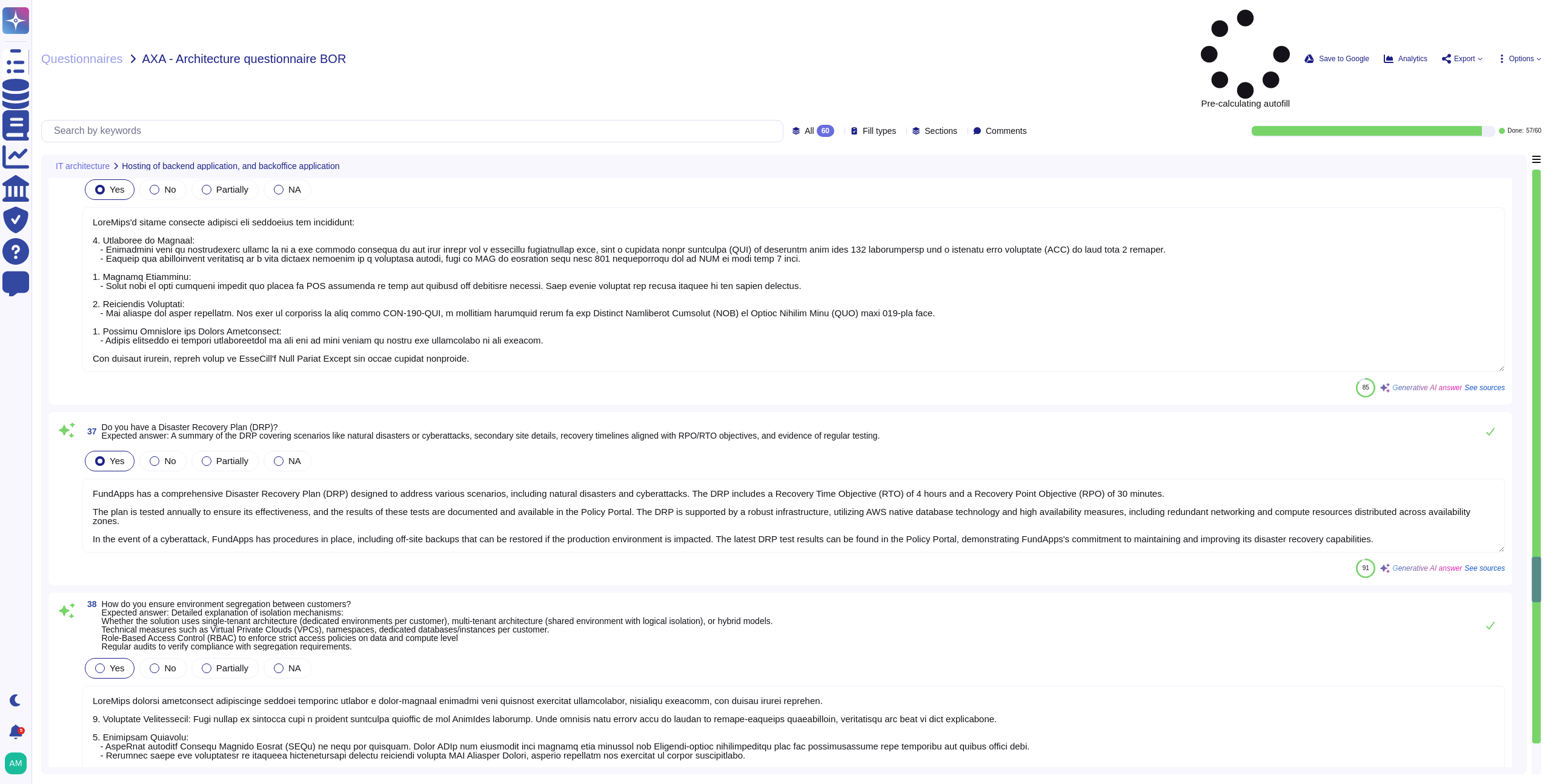
type textarea "Our process for handling security incidents includes the following steps: 1. In…"
type textarea "The Recovery Point Objective (RPO) for our application is 30 minutes, and the R…"
type textarea "FundApps's backup strategy includes the following key components: 1. Frequency …"
type textarea "FundApps has a comprehensive Disaster Recovery Plan (DRP) designed to address v…"
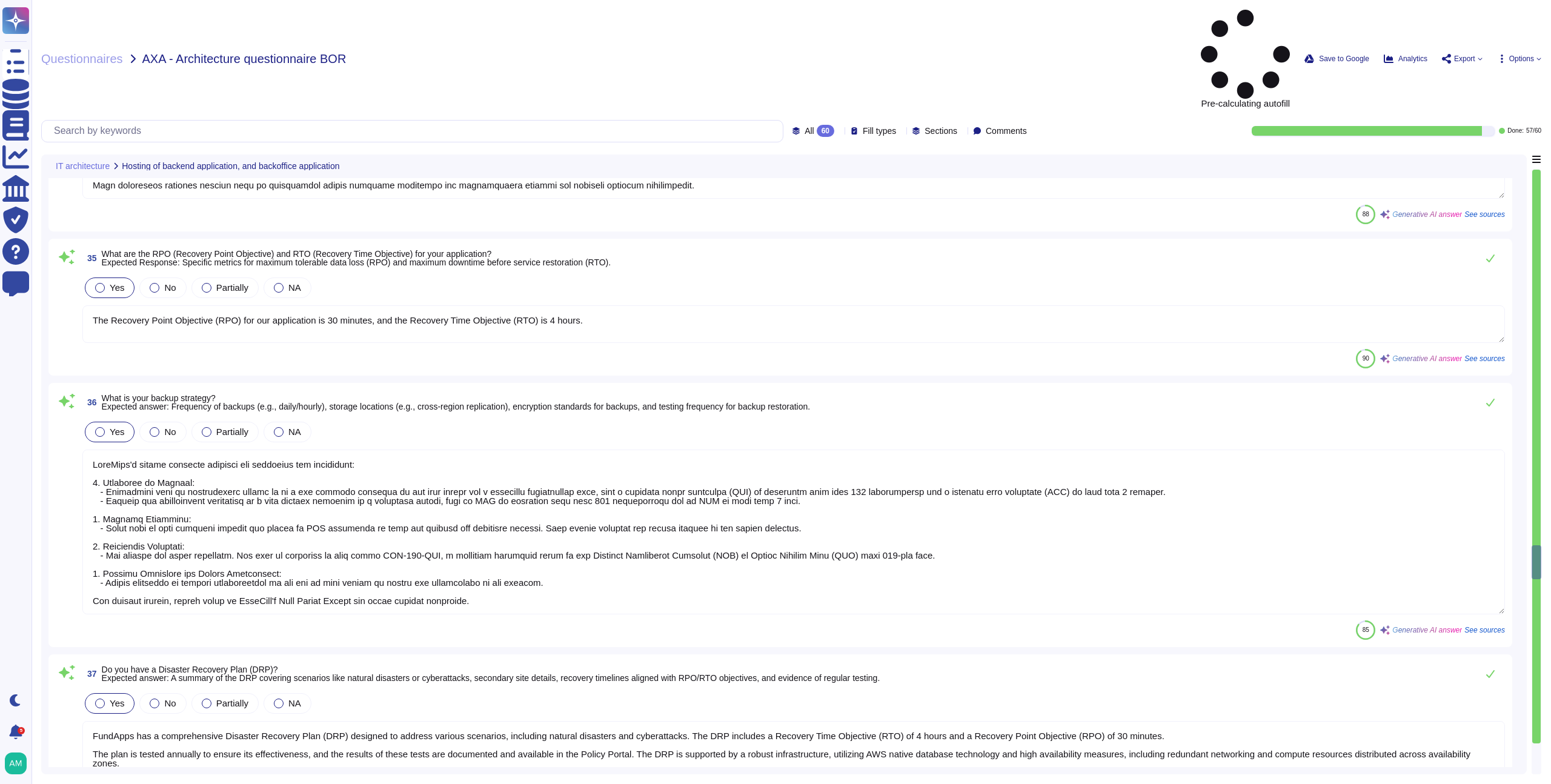
type textarea "For data at rest, we utilize AES-256-GCM, a symmetric algorithm based on the Ad…"
type textarea "FundApps utilizes a combination of DataDog Cloud SIEM and AWS logs for real-tim…"
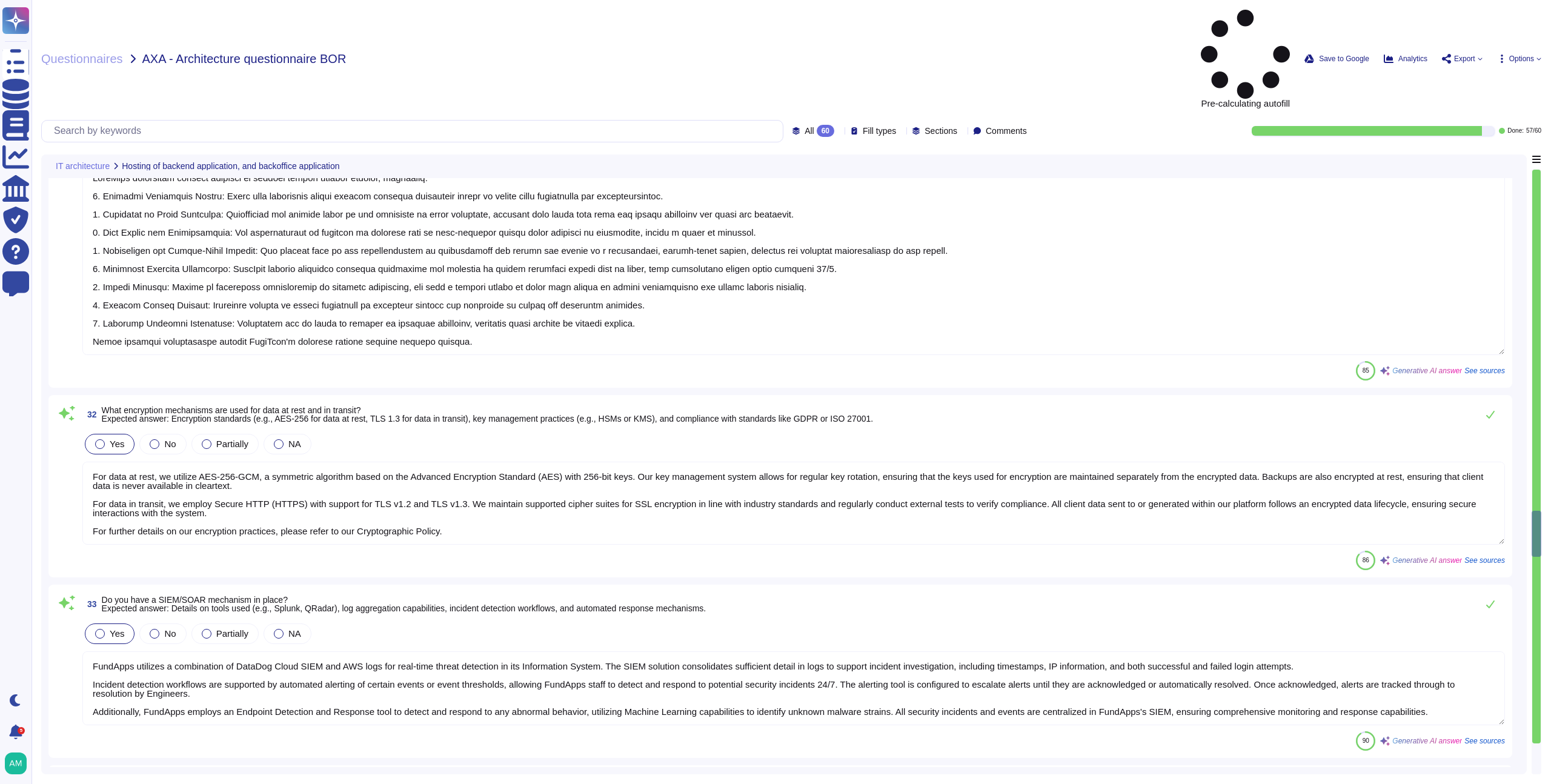
type textarea "FundApps conducts regular vulnerability assessments and penetration testing thr…"
type textarea "FundApps implements several measures to protect against insider threats, includ…"
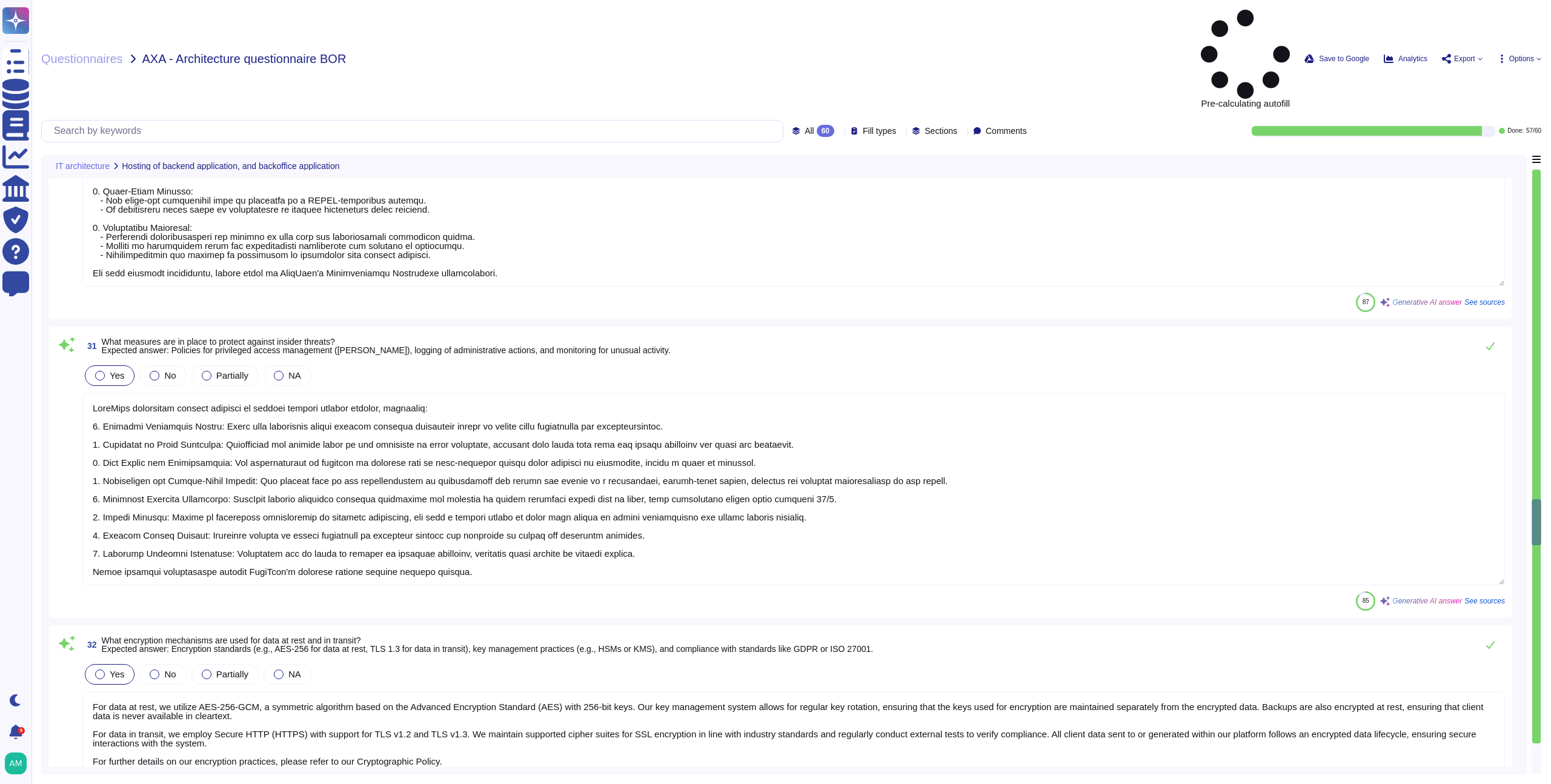
type textarea "User authentication and authorization at FundApps are managed through a central…"
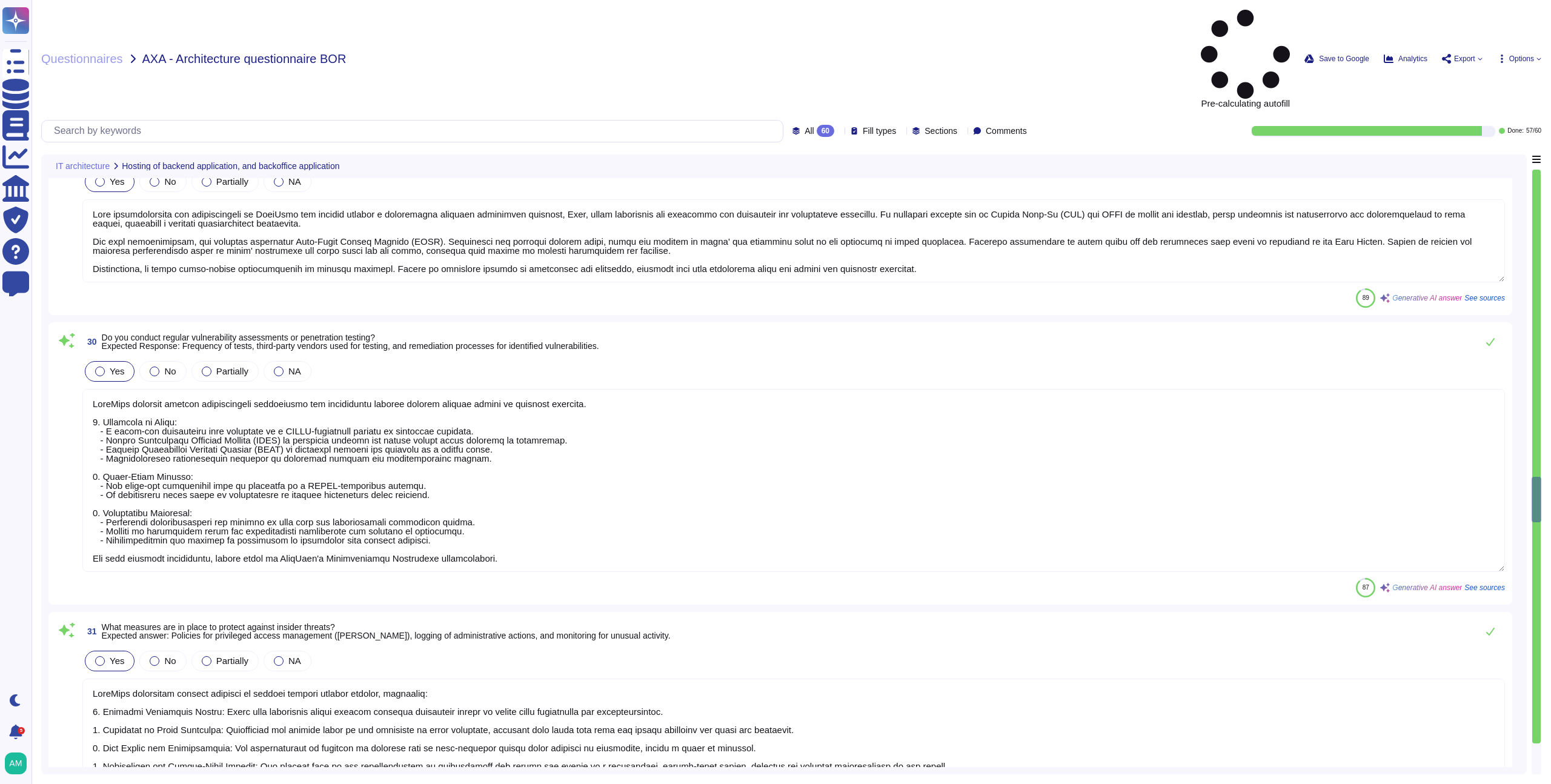
type textarea "High availability (HA) and scalability for our application are ensured through …"
type textarea "We do not yet have a web application firewall, but we plan to implement WAF cap…"
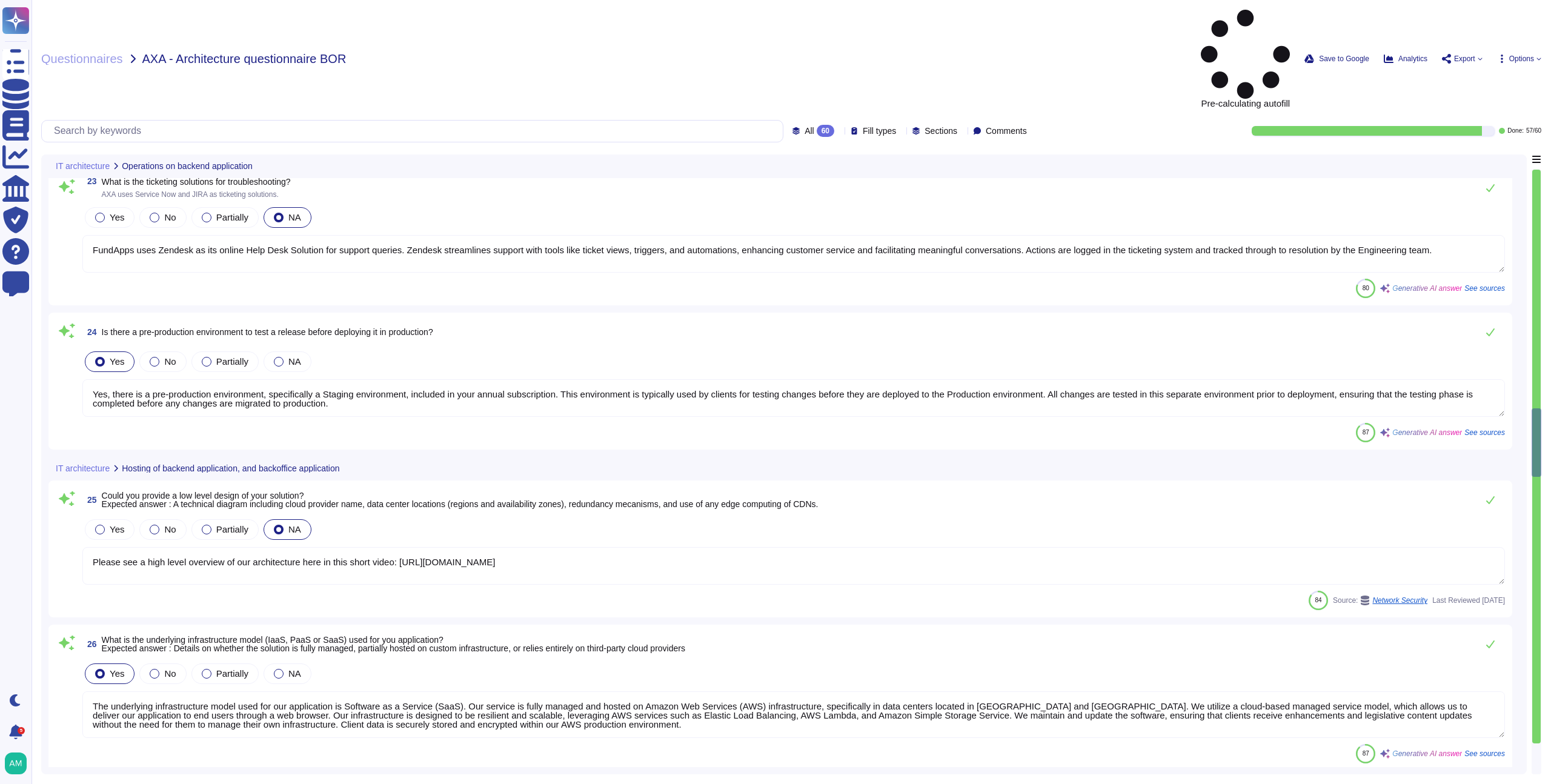
type textarea "Yes, FundApps has a centralized and read-only log management system that stores…"
type textarea "Yes, there are two different environments: a pre-production environment (which …"
type textarea "Yes, the AXA dedicated tenant will be isolated from other customers. Each clien…"
type textarea "FundApps uses Zendesk as its online Help Desk Solution for support queries. Zen…"
type textarea "Yes, there is a pre-production environment, specifically a Staging environment,…"
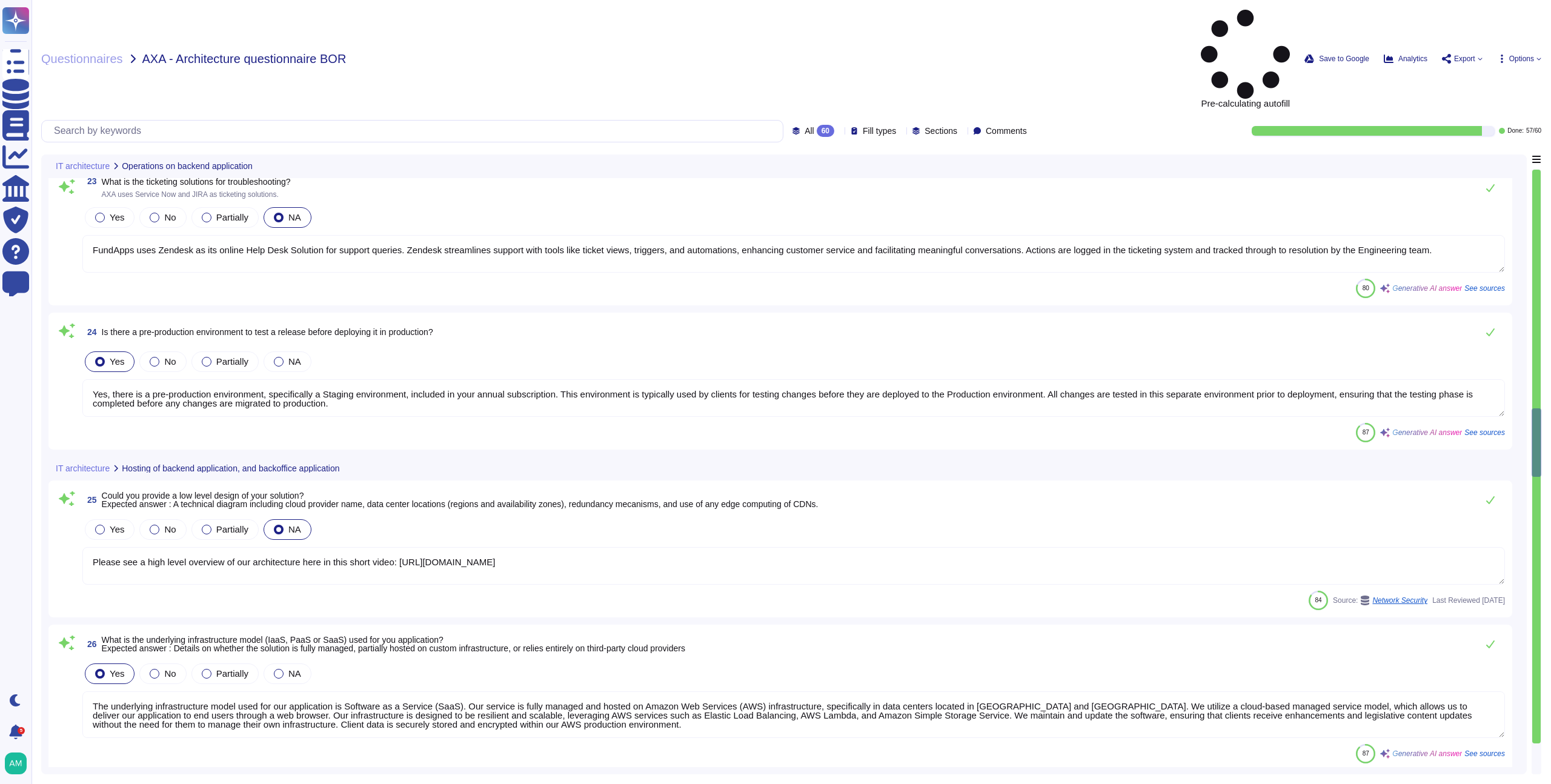
type textarea "Please see a high level overview of our architecture here in this short video: …"
type textarea "The underlying infrastructure model used for our application is Software as a S…"
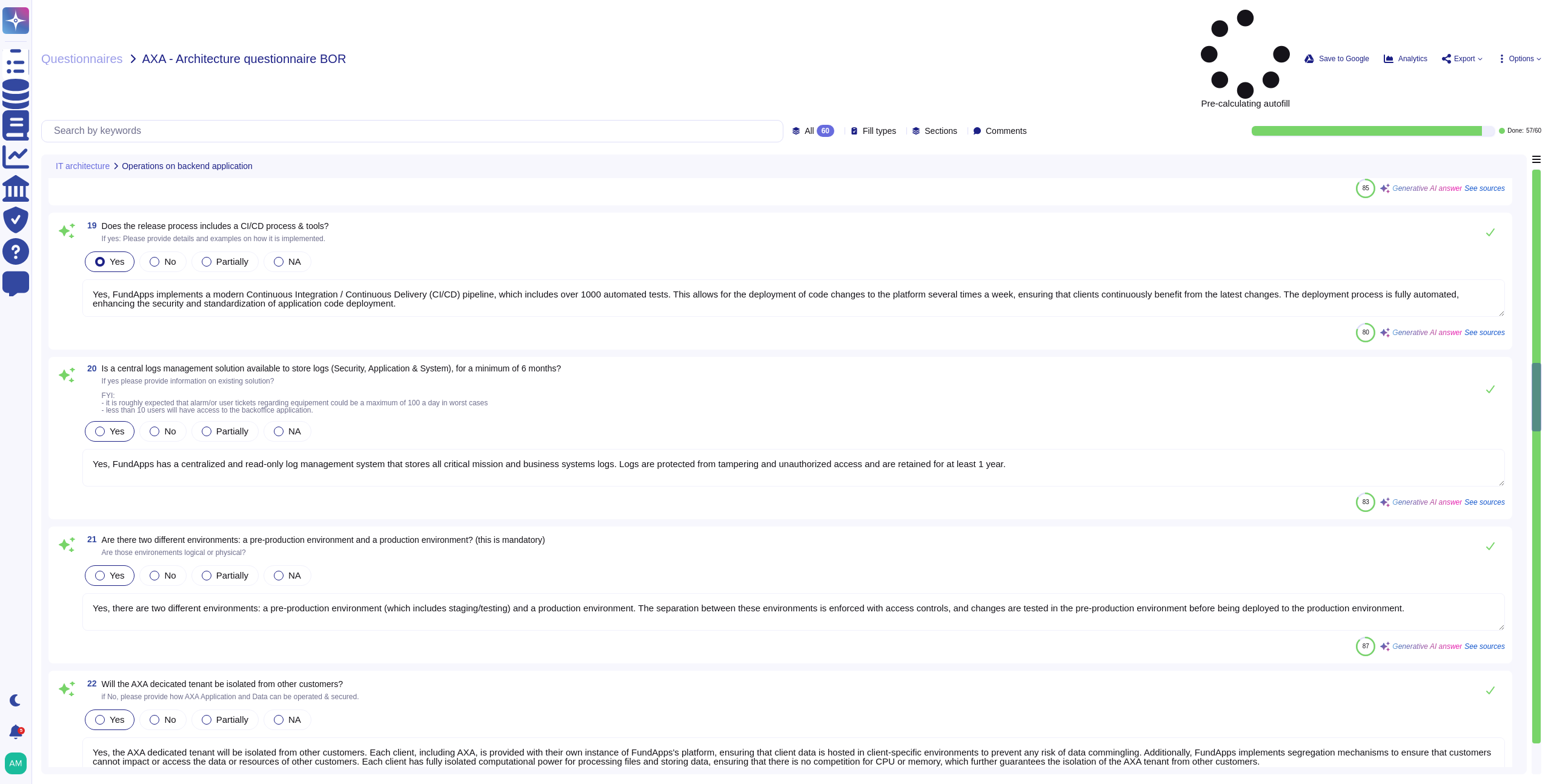
type textarea "FundApps deploys code changes to its platform several times a week, allowing cl…"
type textarea "The software validation process before production release at [GEOGRAPHIC_DATA] …"
type textarea "Yes, FundApps implements a modern Continuous Integration / Continuous Delivery …"
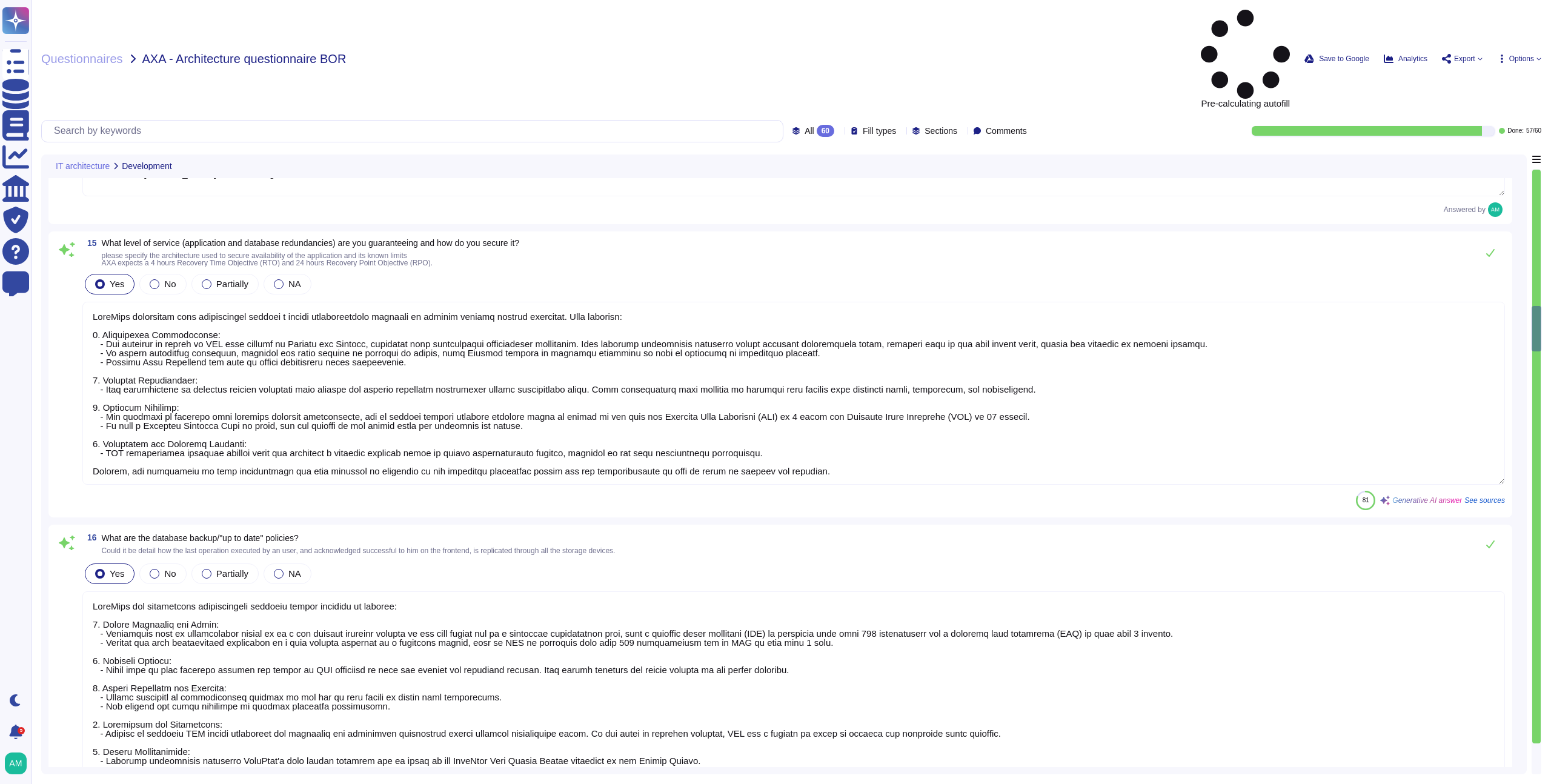
type textarea "FundApps delivers changes from Engineering and Regulatory teams to client produ…"
type textarea "Please view [DOMAIN_NAME] for monitoring metrics."
type textarea "FundApps guarantees high availability through a robust infrastructure designed …"
type textarea "FundApps has established comprehensive database backup policies as follows: 1. …"
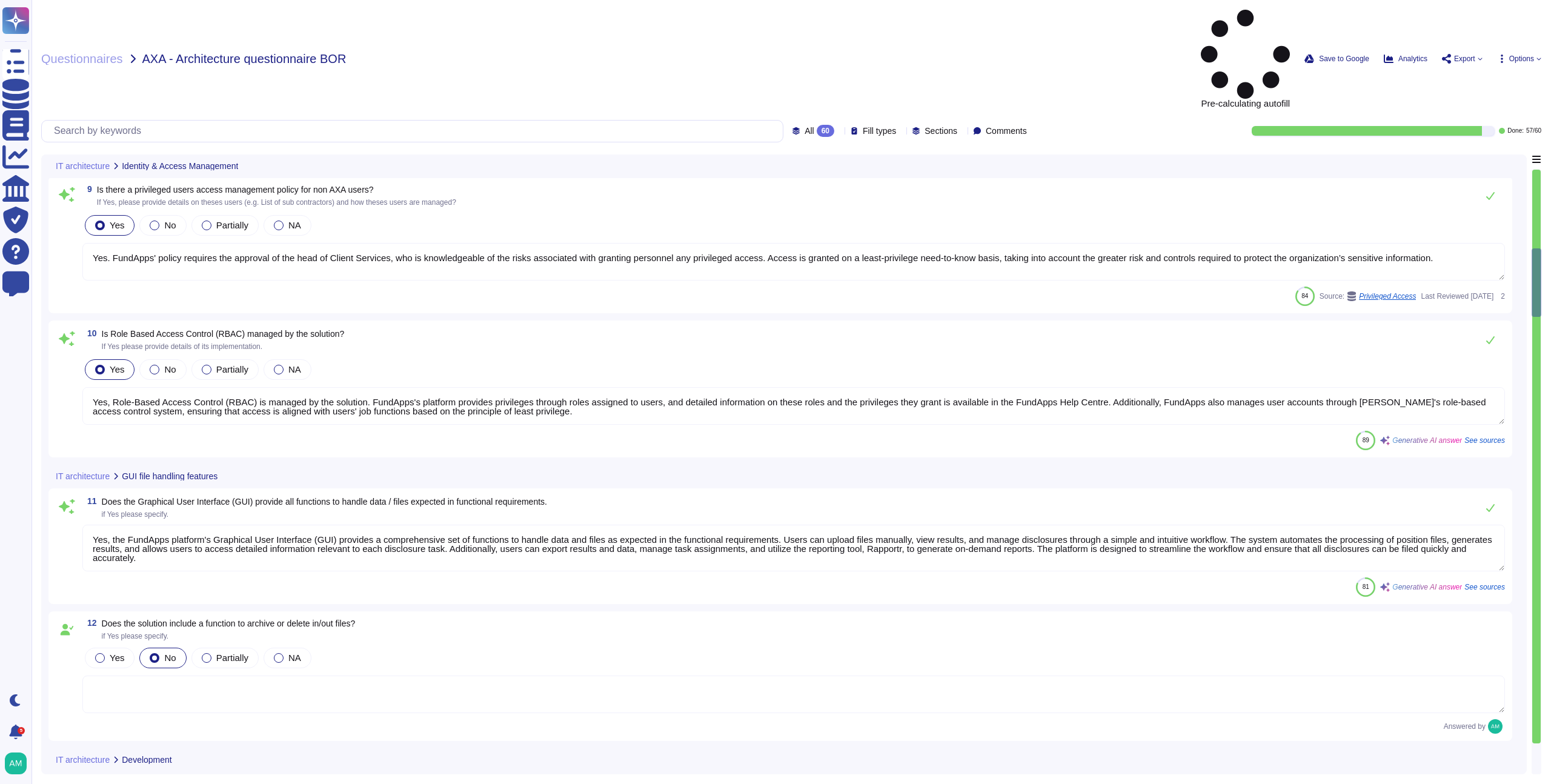
type textarea "Yes, detailed user access and privileged logs are available through the audit t…"
type textarea "Yes. FundApps' policy requires the approval of the head of Client Services, who…"
type textarea "Yes, Role-Based Access Control (RBAC) is managed by the solution. FundApps's pl…"
type textarea "Yes, the FundApps platform's Graphical User Interface (GUI) provides a comprehe…"
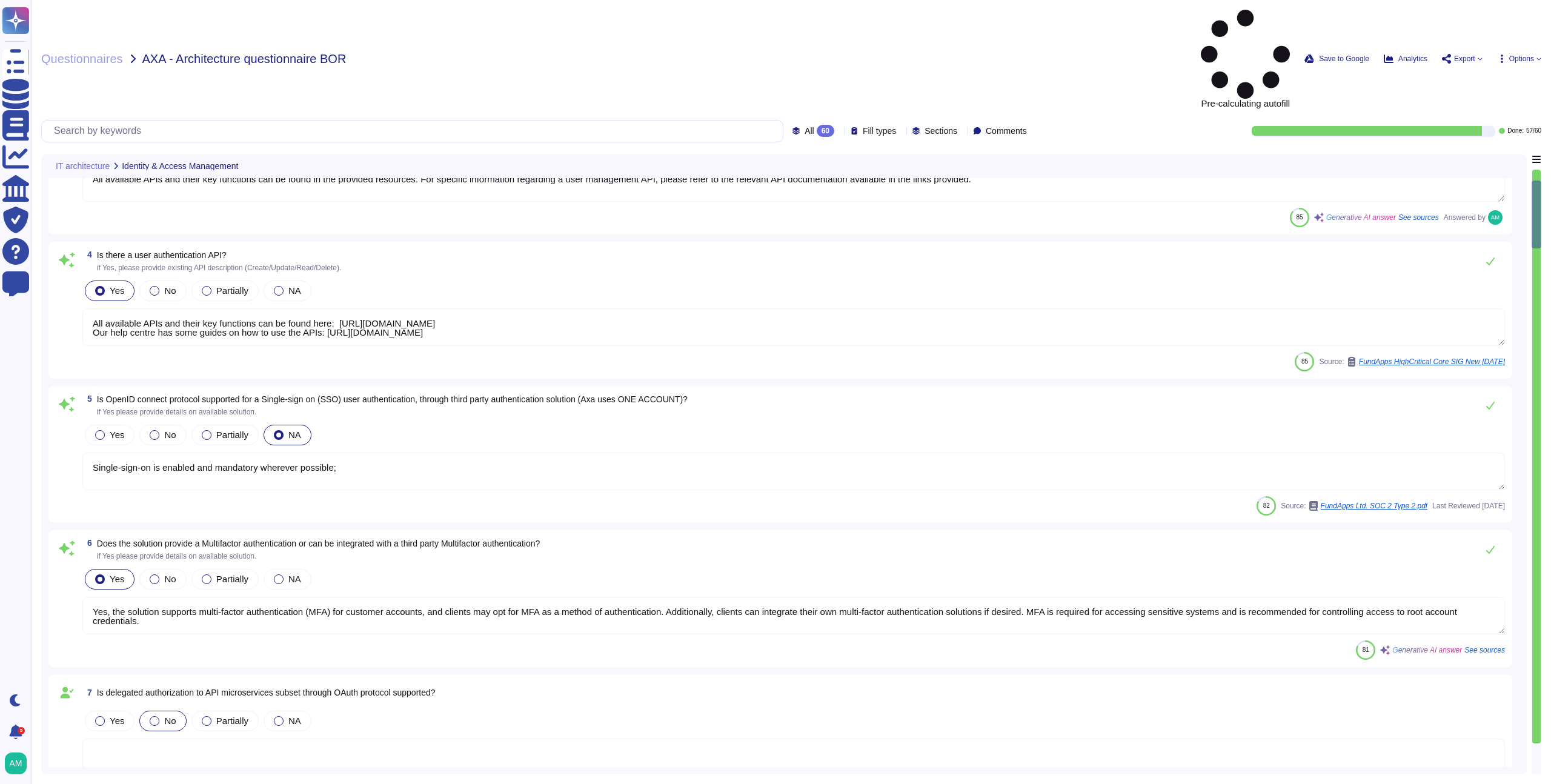
type textarea "Yes, there is an administrative web-based management interface for overseeing u…"
type textarea "All available APIs and their key functions can be found in the provided resourc…"
type textarea "All available APIs and their key functions can be found here: [URL][DOMAIN_NAME…"
type textarea "Single-sign-on is enabled and mandatory wherever possible;"
type textarea "Yes, the solution supports multi-factor authentication (MFA) for customer accou…"
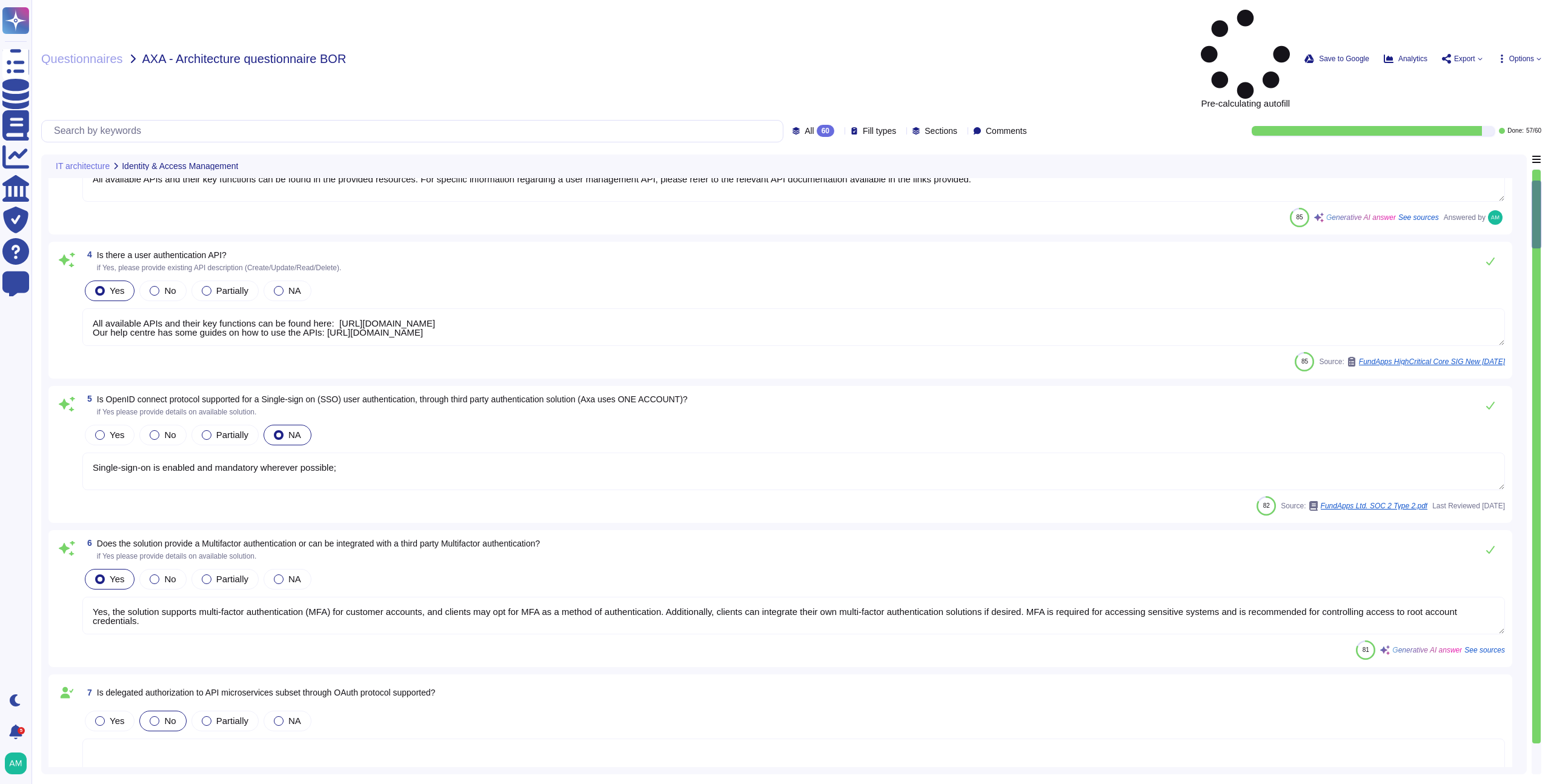
scroll to position [0, 0]
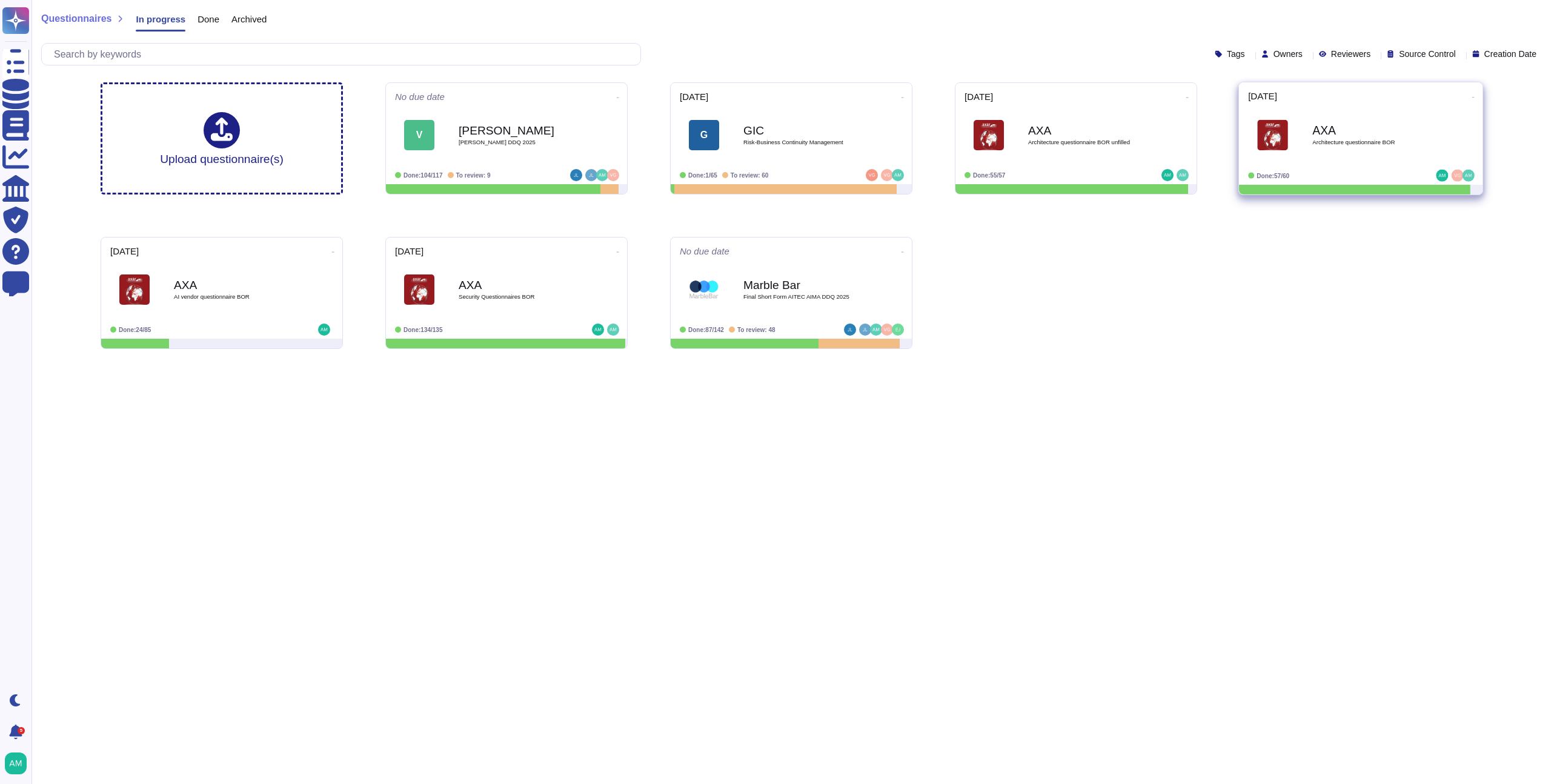
click at [1472, 98] on icon at bounding box center [1473, 97] width 3 height 3
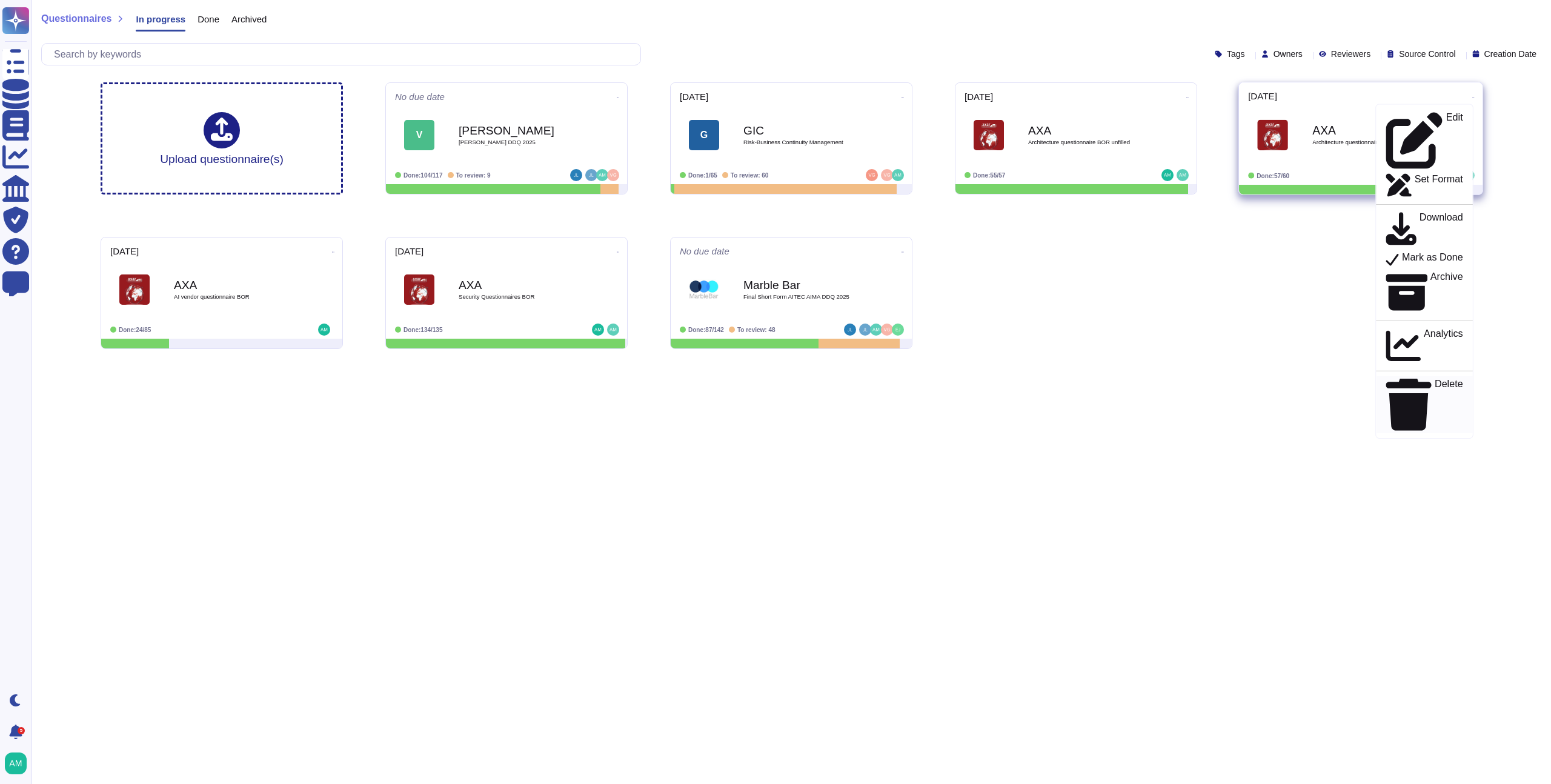
click at [1434, 379] on p "Delete" at bounding box center [1448, 405] width 28 height 51
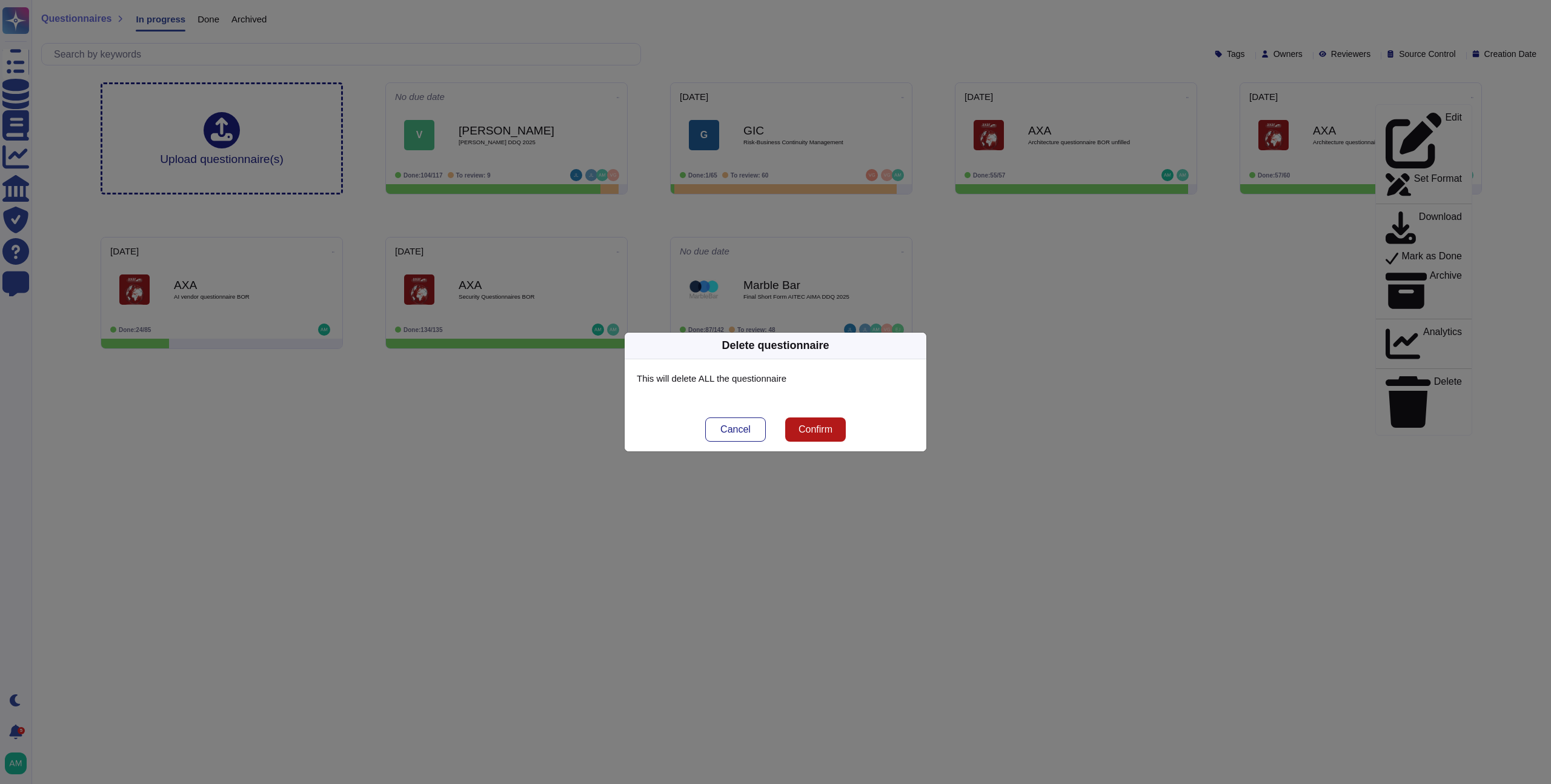
click at [811, 425] on span "Confirm" at bounding box center [815, 429] width 34 height 10
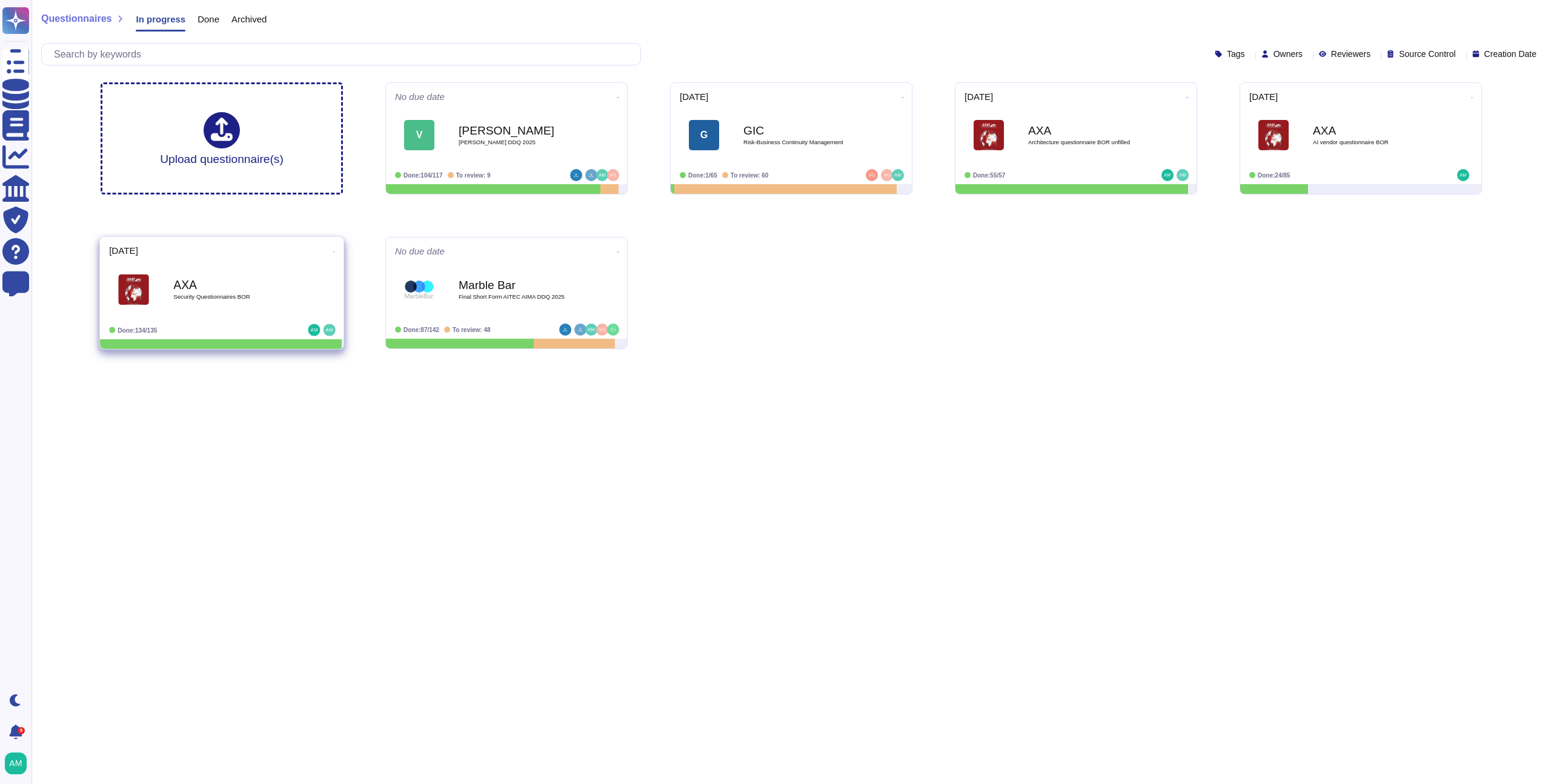
click at [333, 250] on icon at bounding box center [334, 251] width 3 height 3
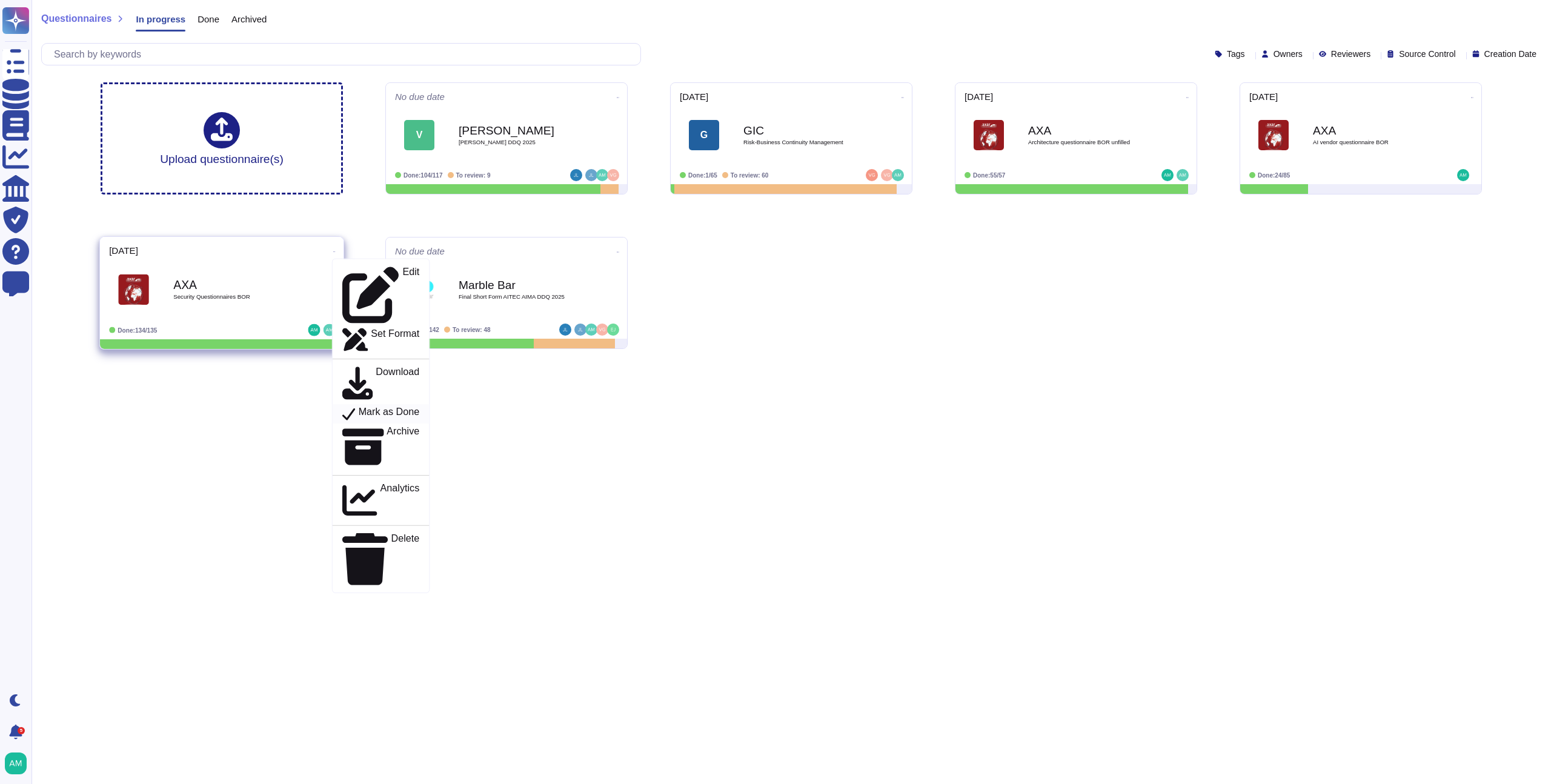
click at [377, 407] on p "Mark as Done" at bounding box center [388, 414] width 61 height 15
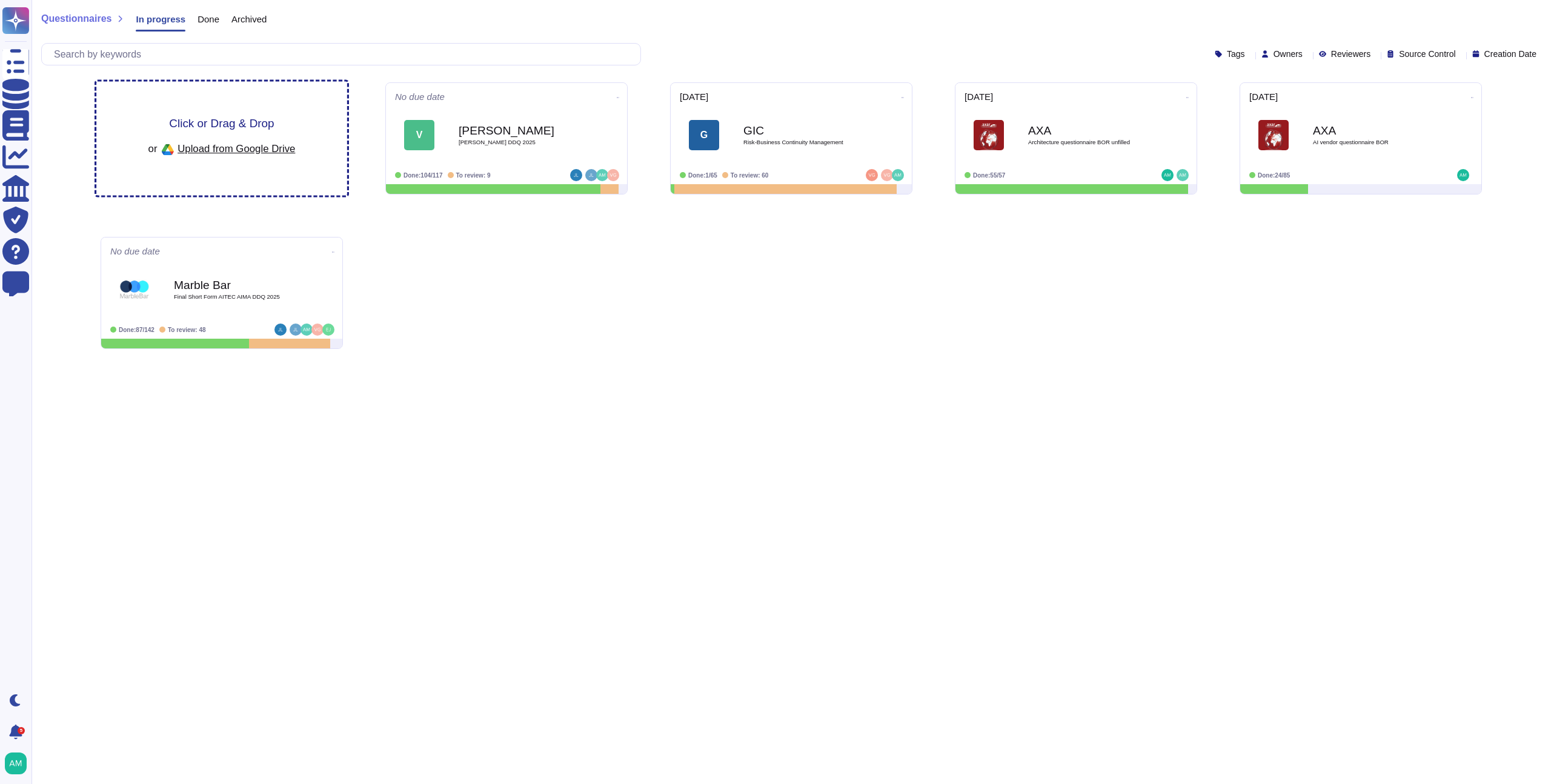
click at [277, 145] on span "Upload from Google Drive" at bounding box center [236, 149] width 118 height 11
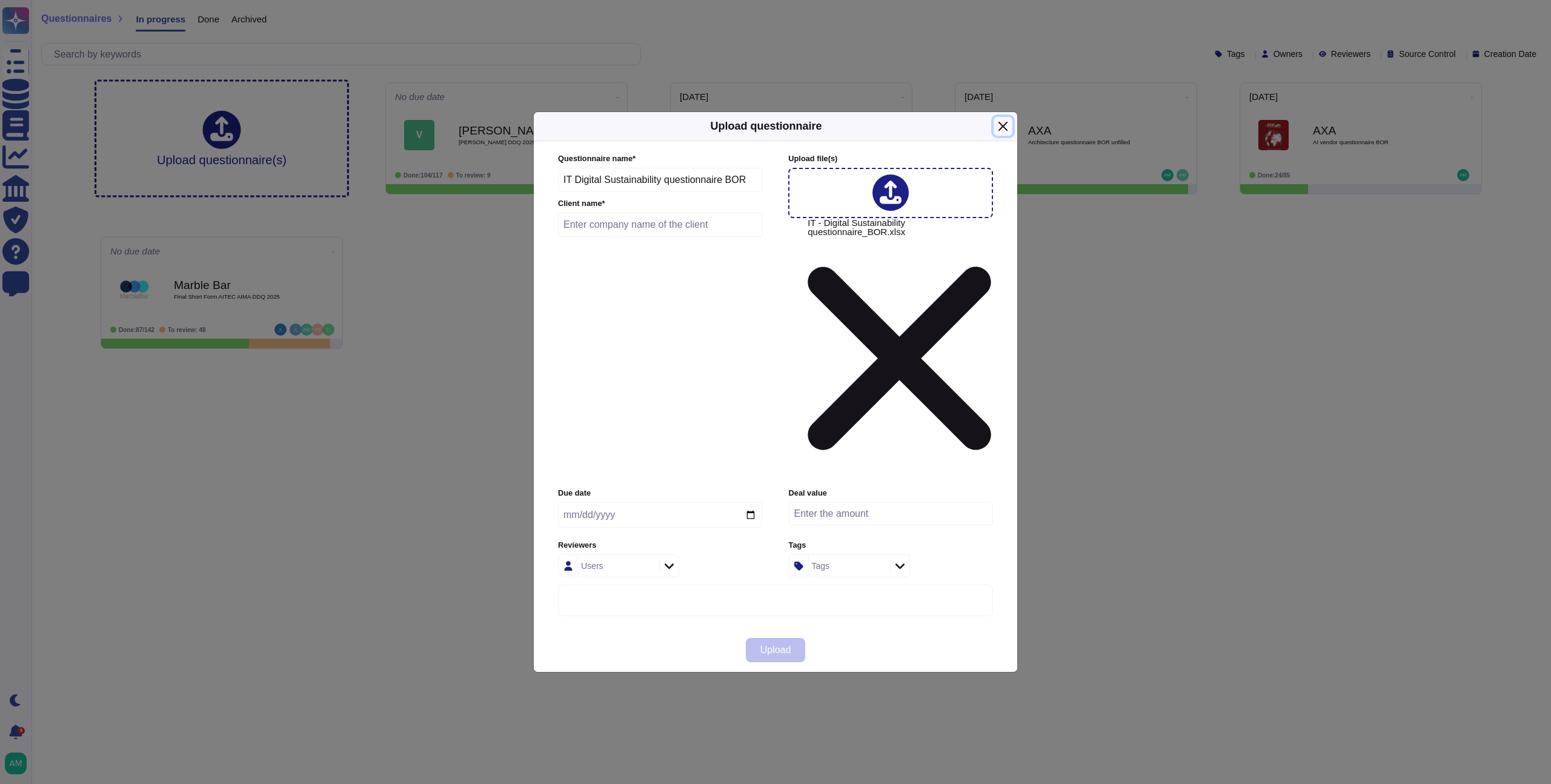
click at [1003, 136] on button "Close" at bounding box center [1003, 126] width 19 height 19
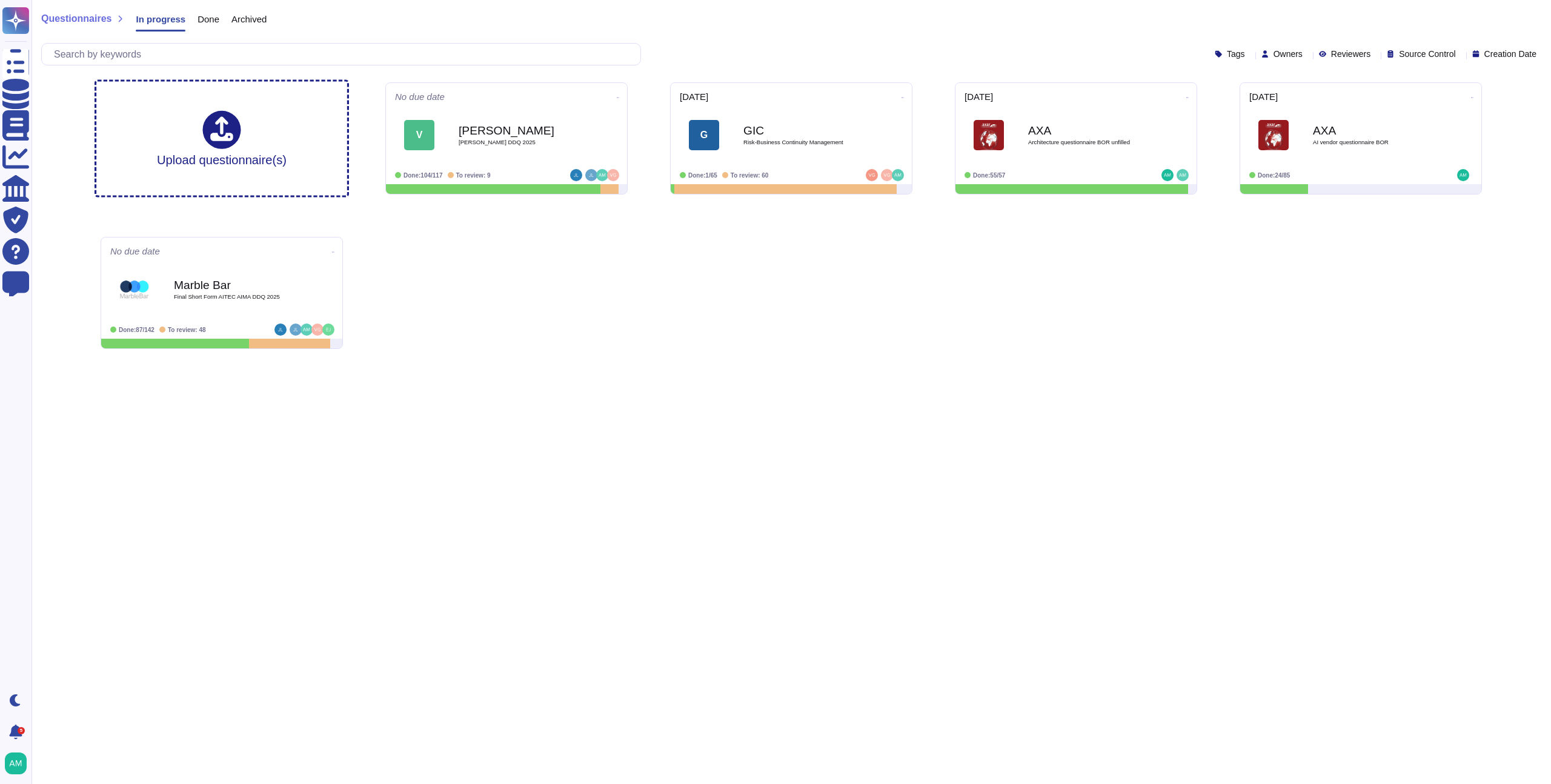
click at [1053, 334] on div "Upload questionnaire(s) No due date V [PERSON_NAME] [PERSON_NAME] DDQ 2025 Done…" at bounding box center [791, 216] width 1401 height 286
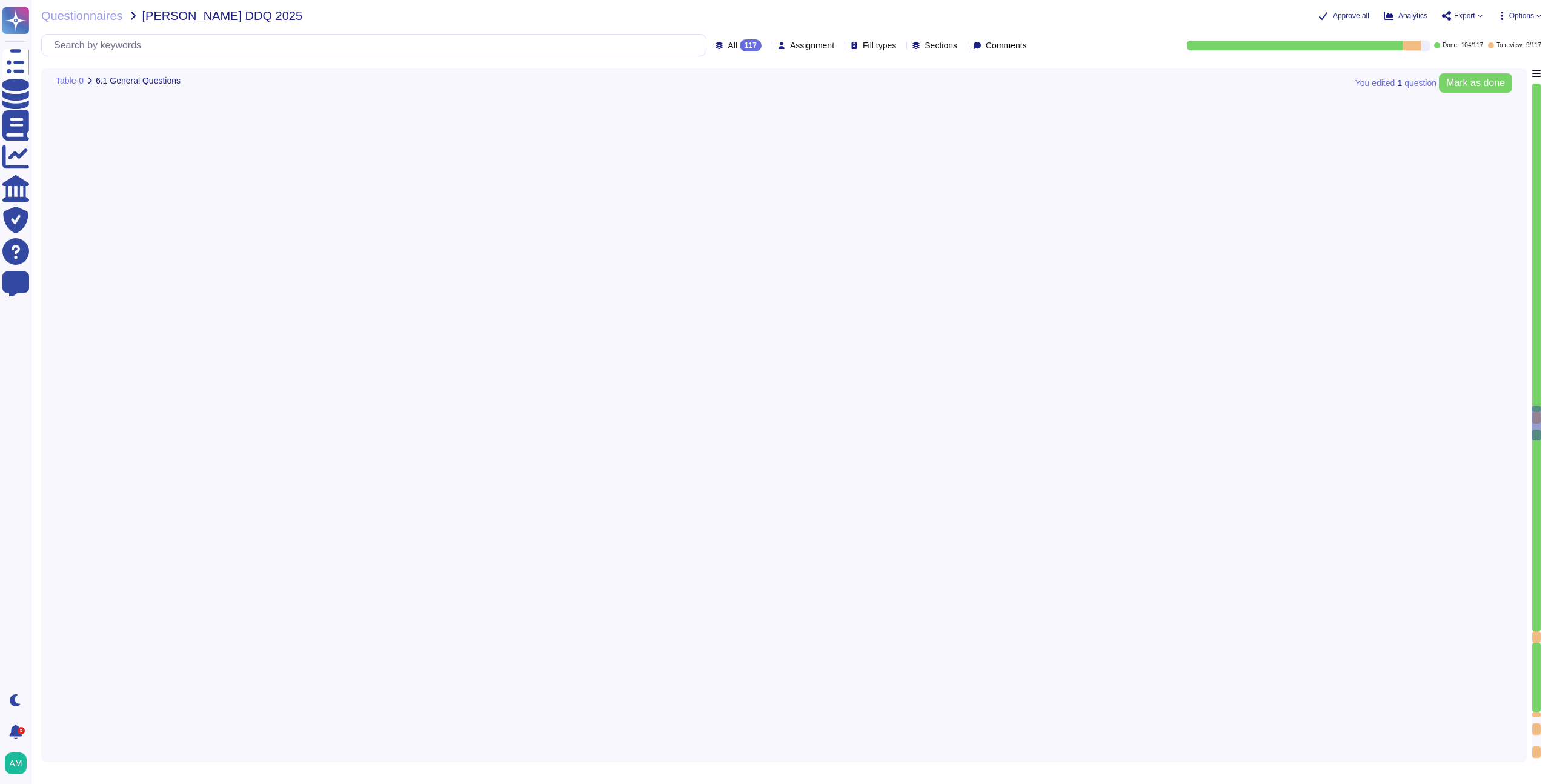
type textarea "Yes, FundApps has dedicated cybersecurity insurance that covers various aspects…"
type textarea "Yes, independent assessments of our IT systems, policies, and procedures have b…"
type textarea "FundApps has electronic intrusion detection systems installed within data serve…"
type textarea "All security incidents and events are centralised in FundApps' SIEM, and any al…"
type textarea "FundApps uses a combination of DataDog Cloud SIEM and AWS logs to perform real-…"
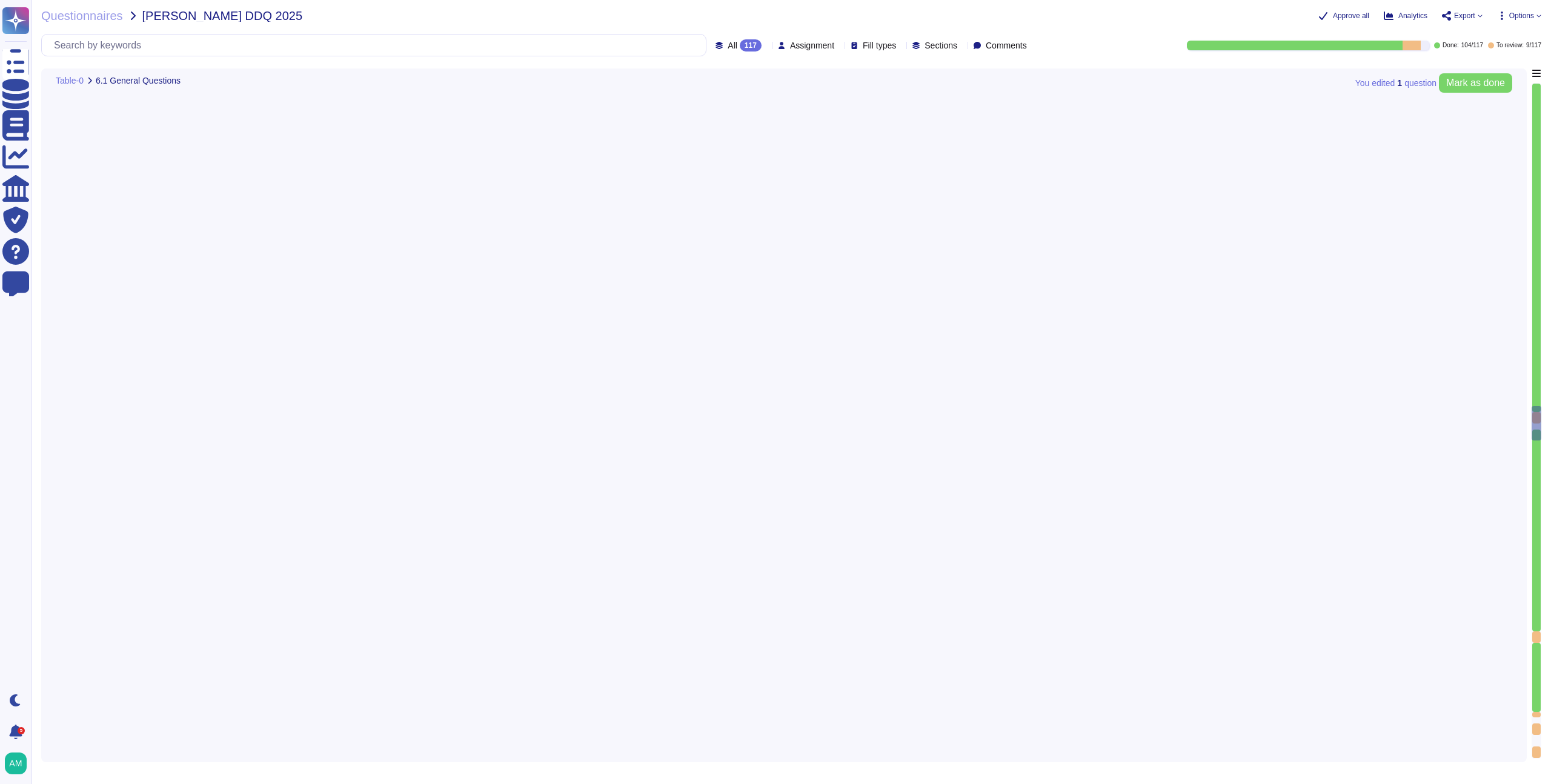
type textarea "Encryption of data in transit All client data sent to or generated inside our p…"
type textarea "FundApps deploys an antivirus solution across FundApps workstations and servers…"
type textarea "Abnormal behaviour signatures are automatically updated by the solution provide…"
